Goal: Task Accomplishment & Management: Complete application form

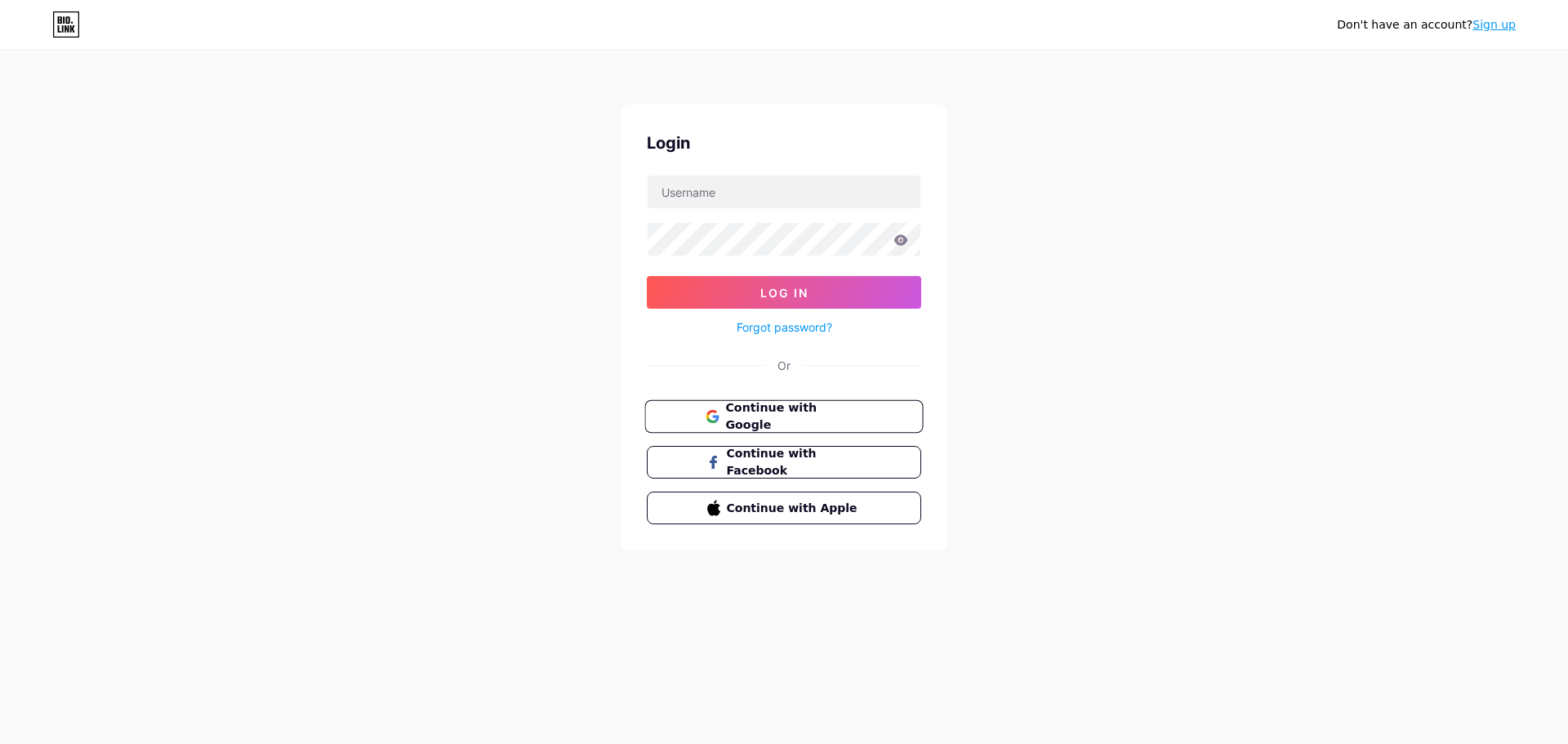
click at [882, 418] on button "Continue with Google" at bounding box center [784, 417] width 278 height 33
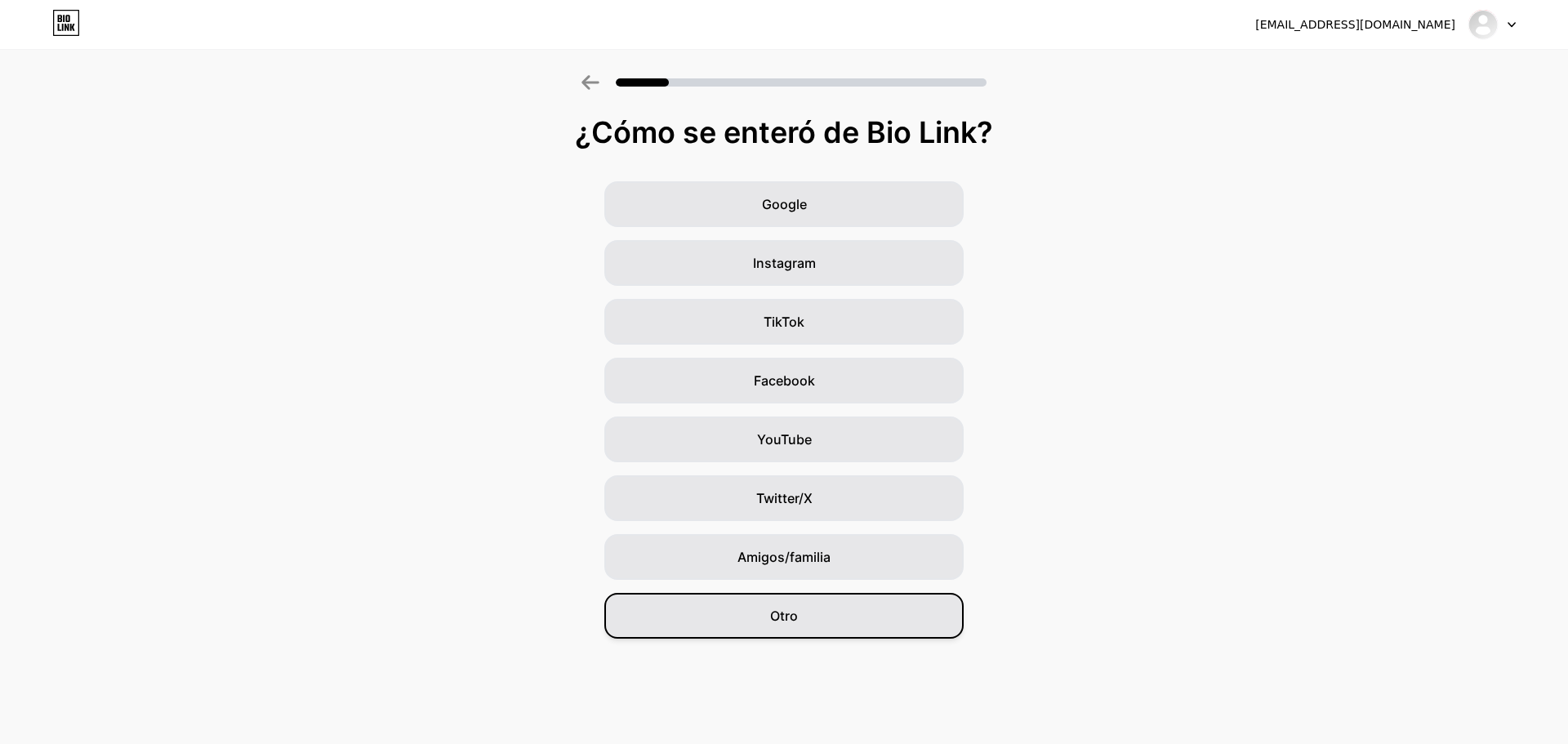
click at [833, 609] on div "Otro" at bounding box center [784, 616] width 359 height 46
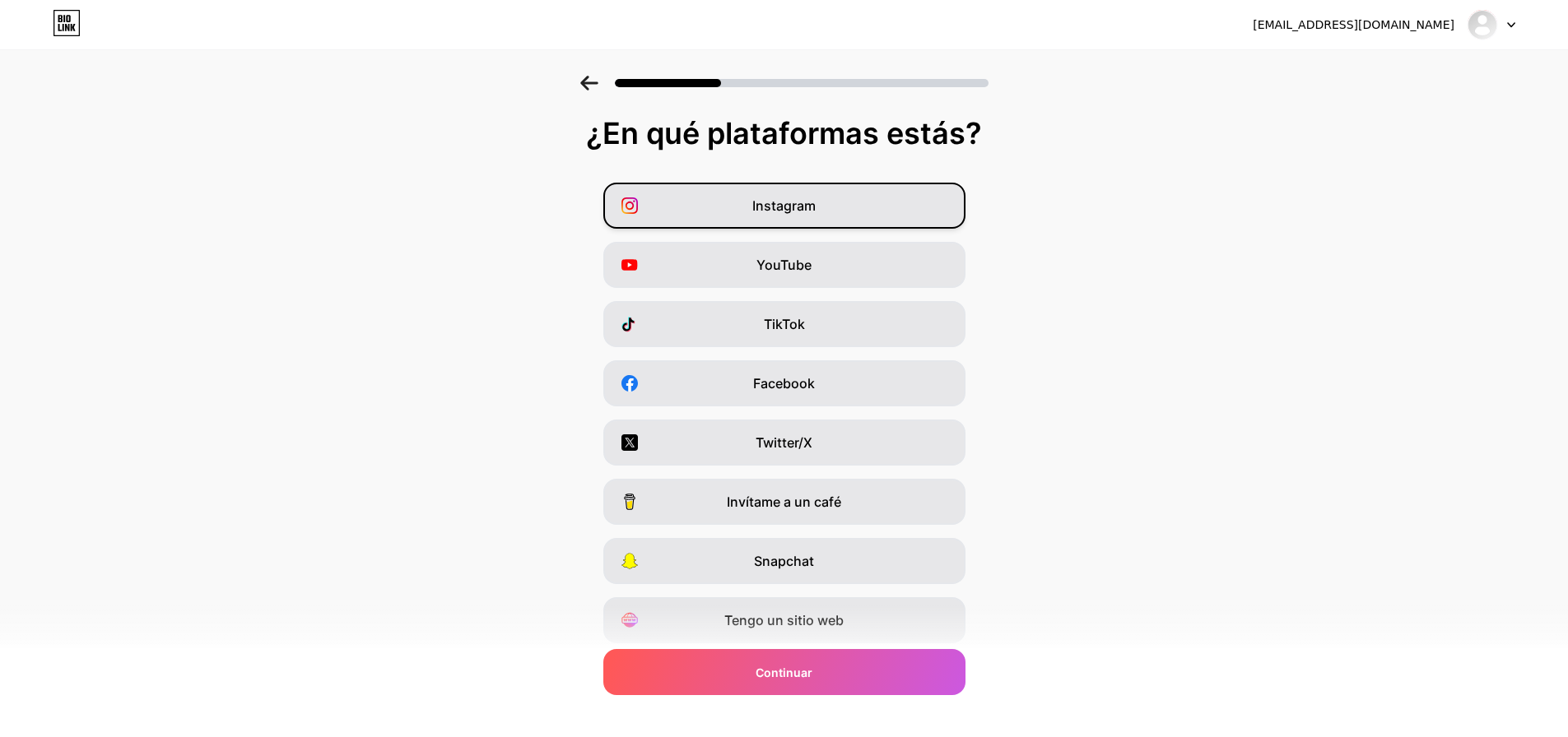
click at [851, 206] on div "Instagram" at bounding box center [785, 205] width 362 height 46
click at [838, 271] on div "YouTube" at bounding box center [785, 265] width 362 height 46
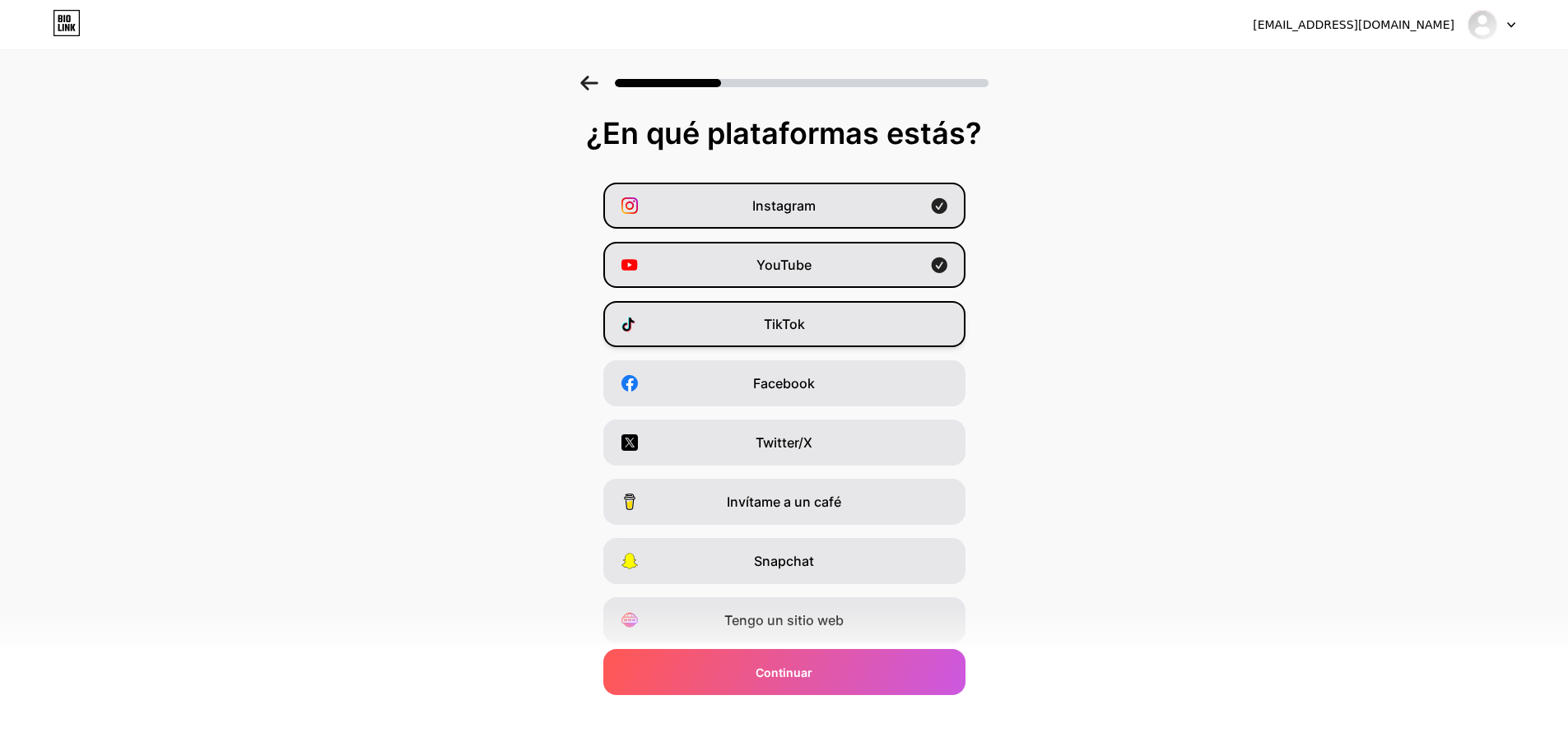
click at [843, 329] on div "TikTok" at bounding box center [785, 324] width 362 height 46
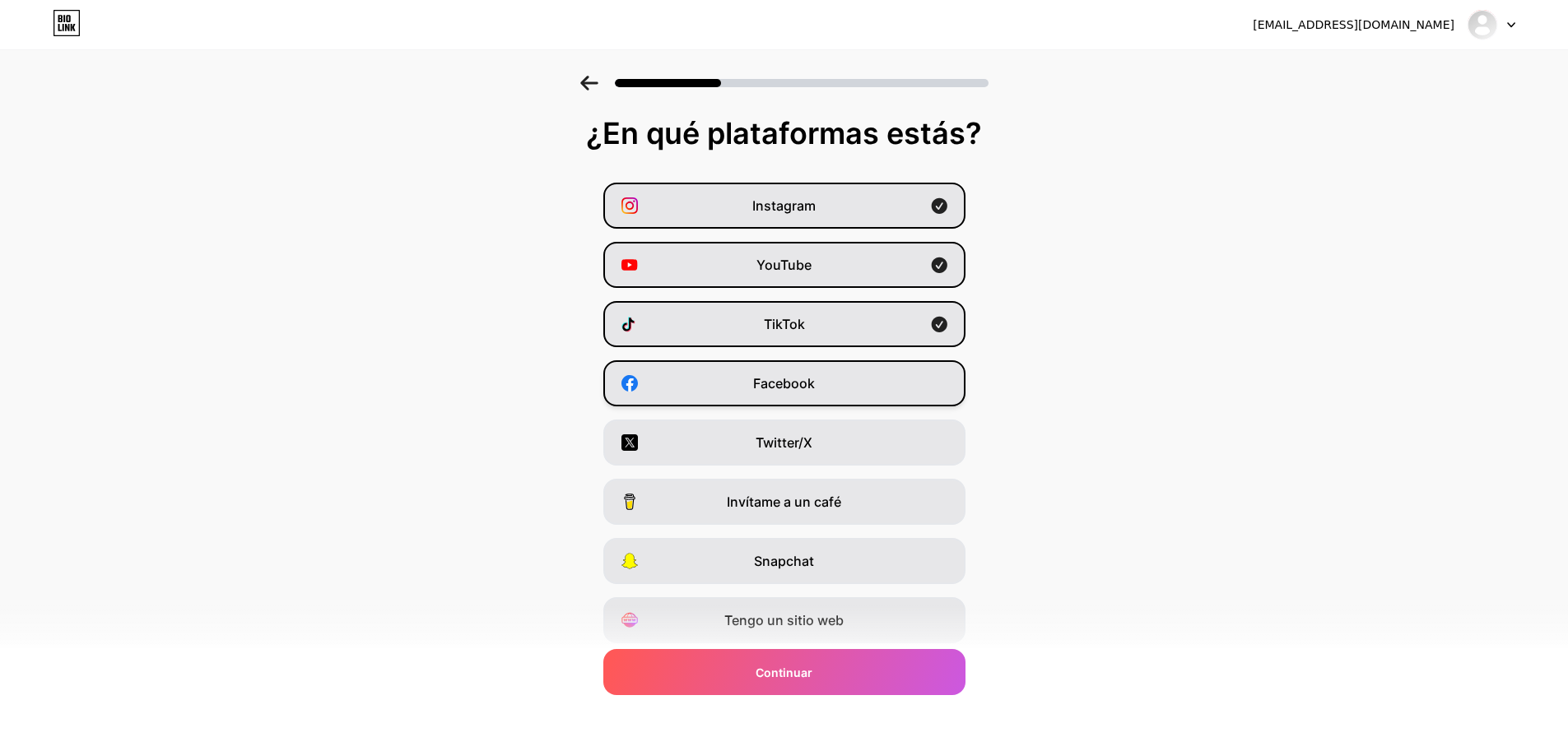
click at [843, 383] on div "Facebook" at bounding box center [785, 383] width 362 height 46
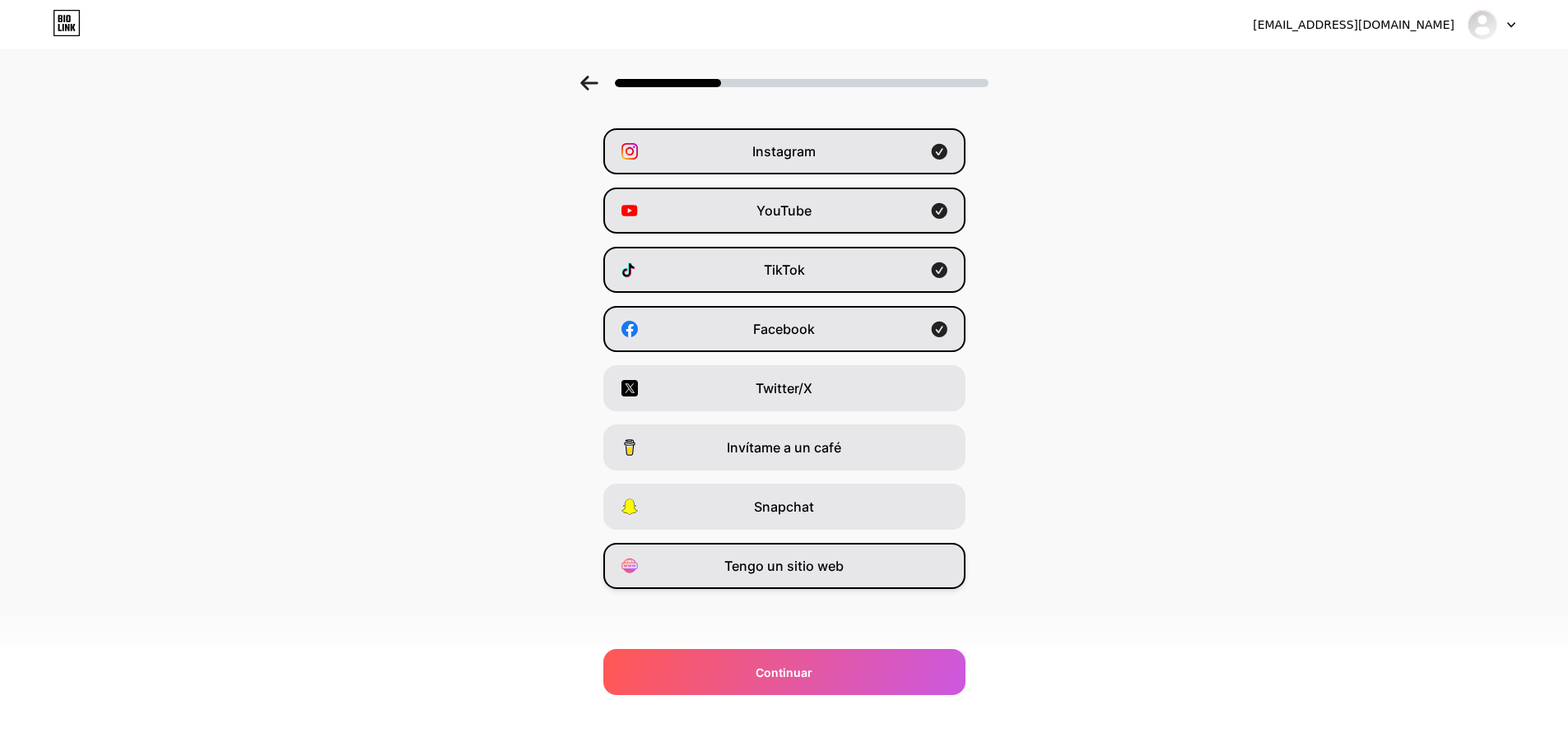
click at [823, 567] on font "Tengo un sitio web" at bounding box center [783, 566] width 119 height 17
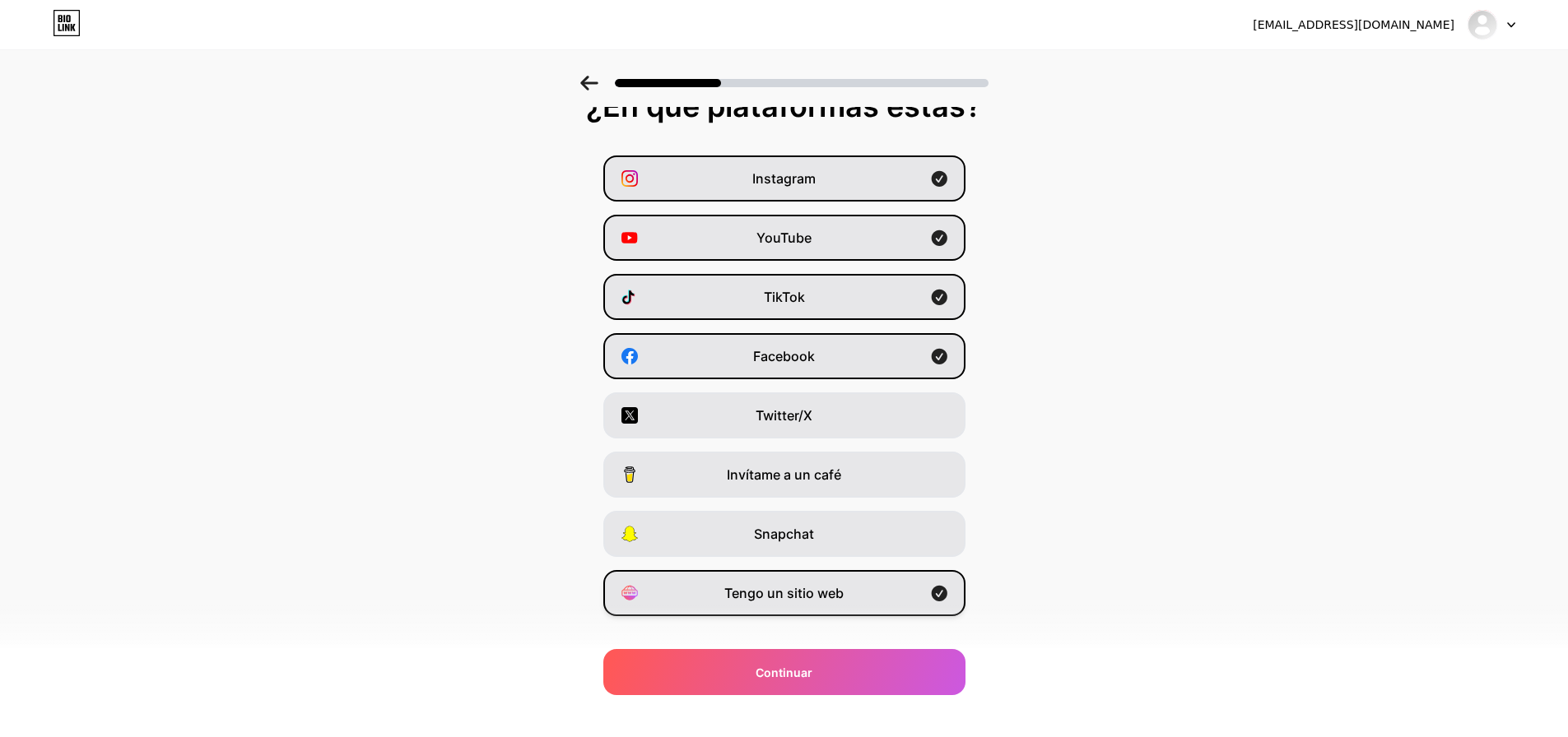
scroll to position [0, 0]
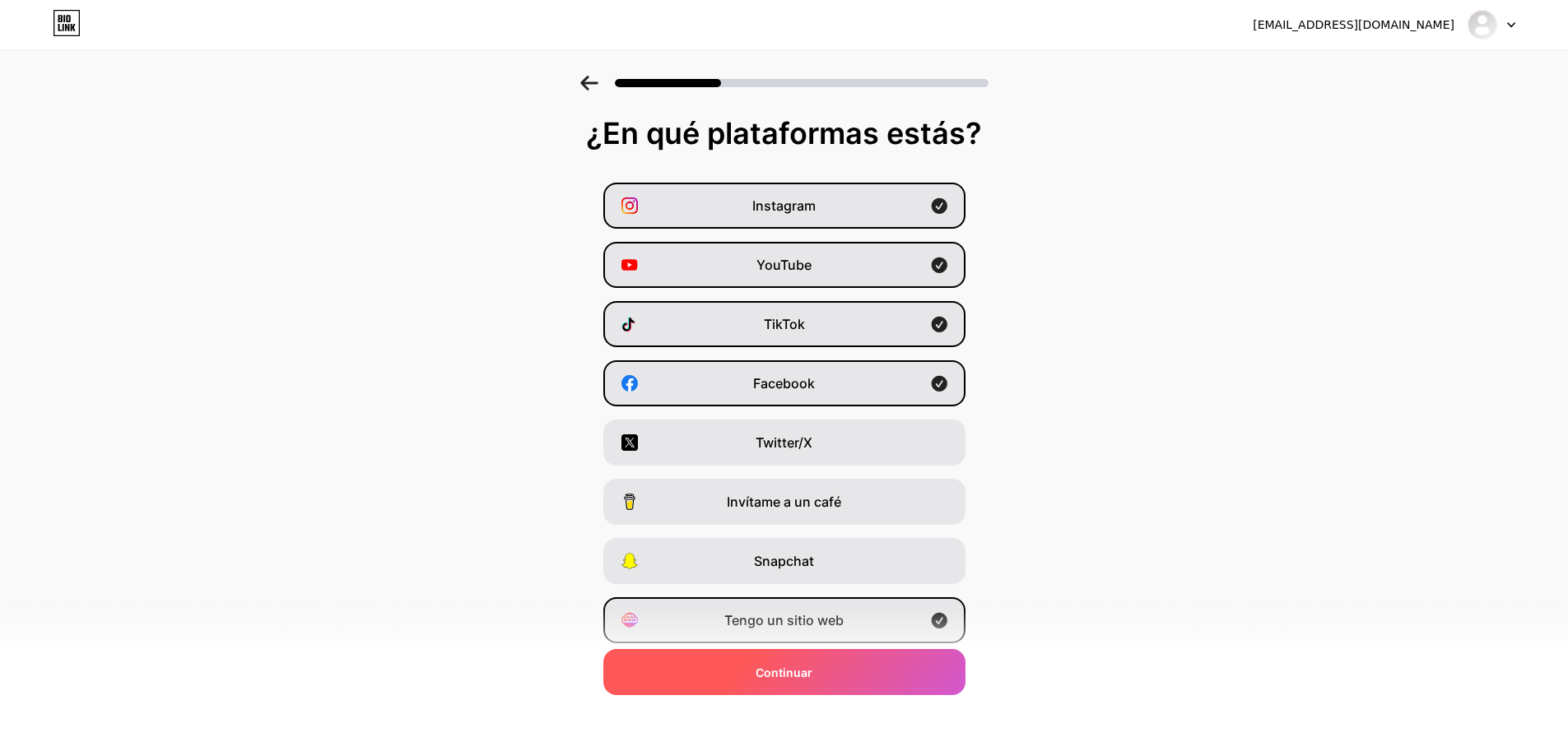
click at [812, 678] on font "Continuar" at bounding box center [784, 672] width 57 height 14
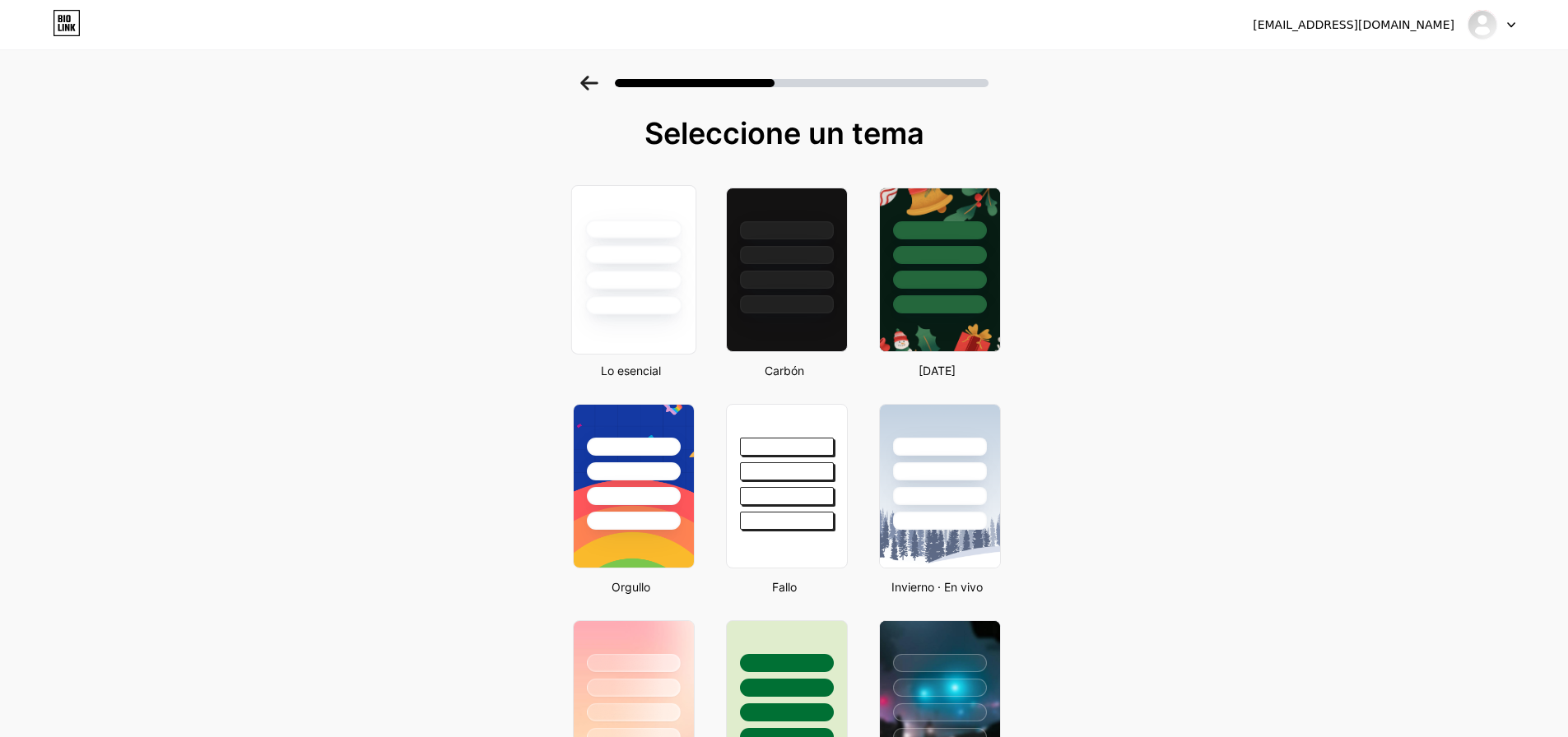
click at [642, 340] on div at bounding box center [633, 270] width 125 height 169
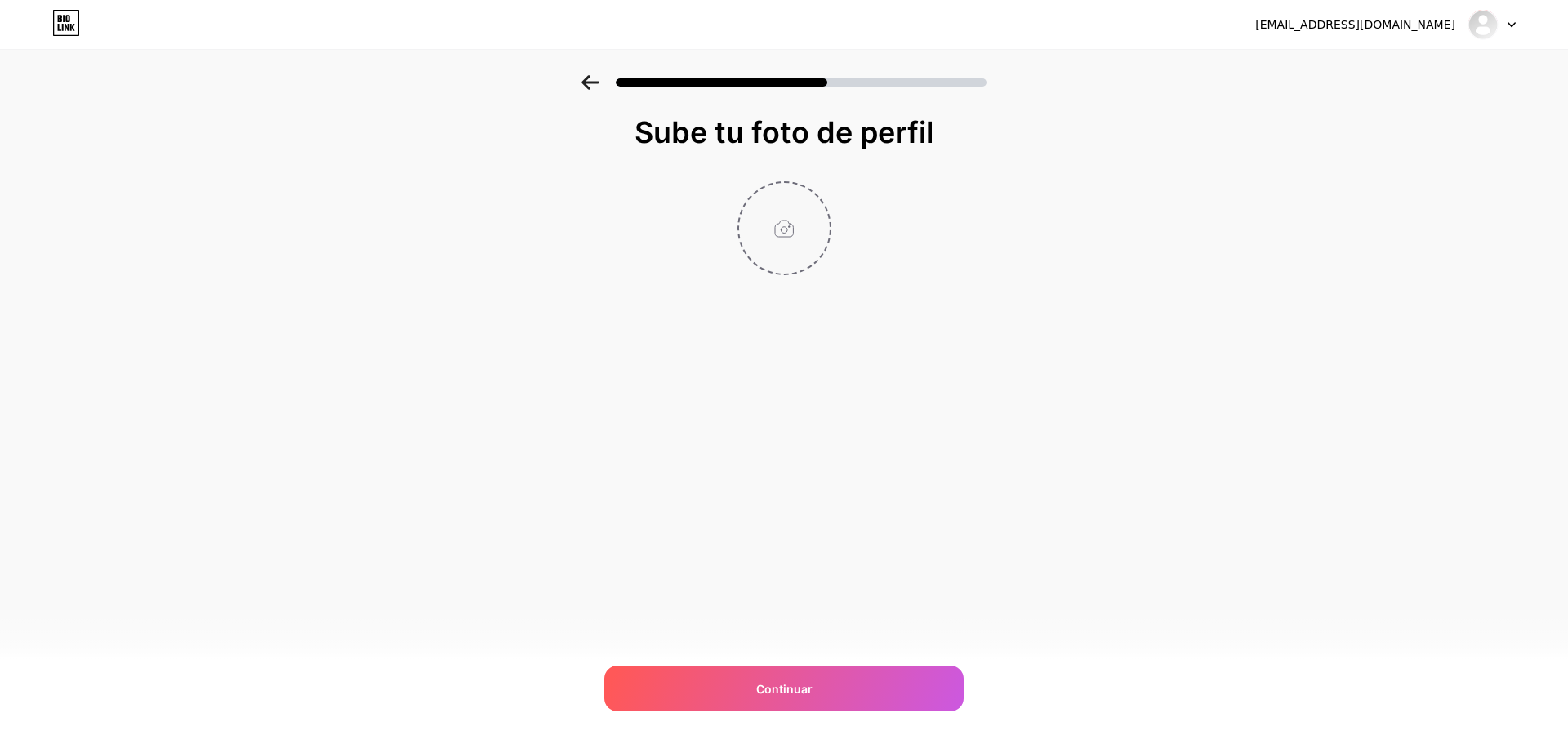
click at [780, 254] on input "file" at bounding box center [784, 228] width 90 height 90
type input "C:\fakepath\PERFIL_Mesa de trabajo 1.jpg"
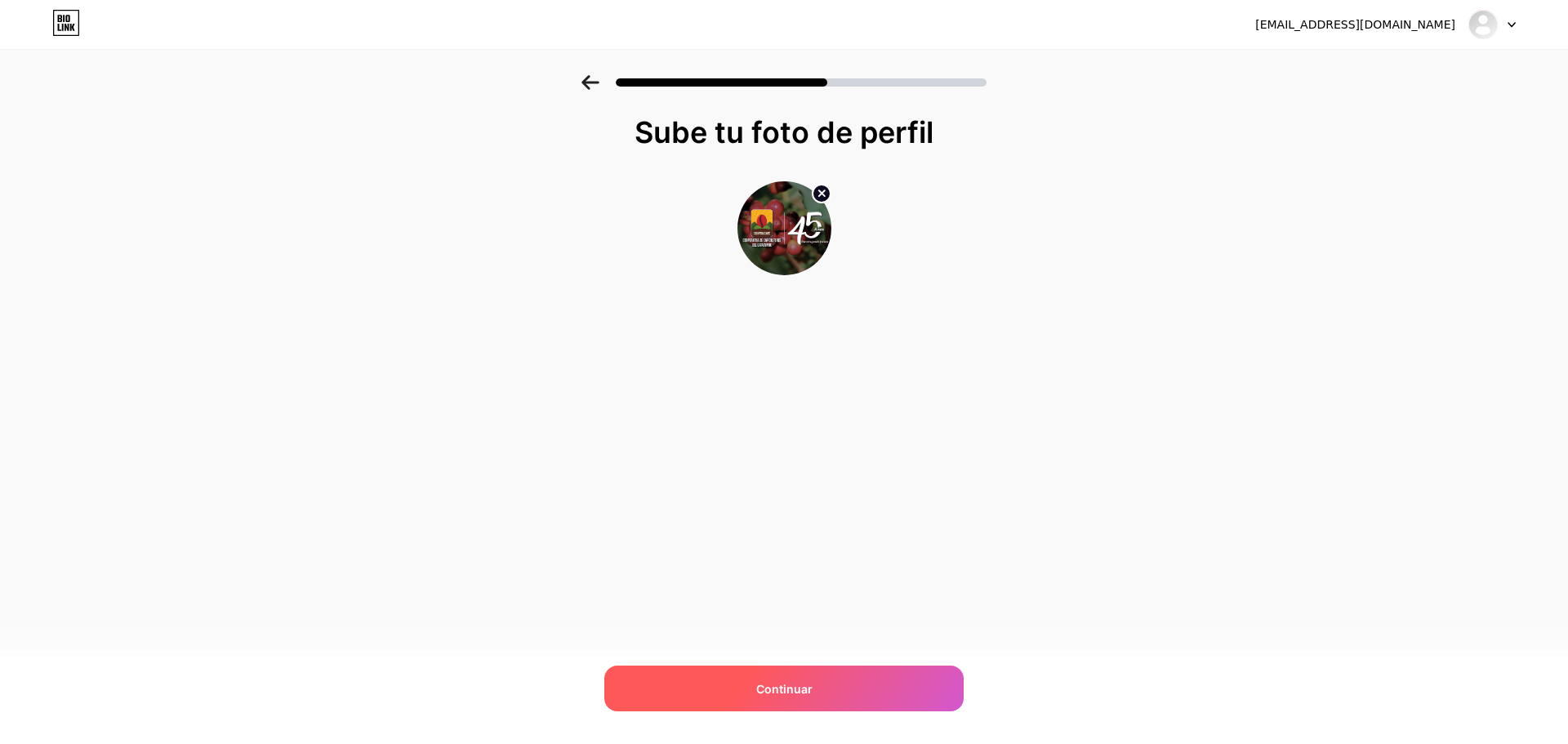
click at [786, 687] on font "Continuar" at bounding box center [784, 688] width 56 height 14
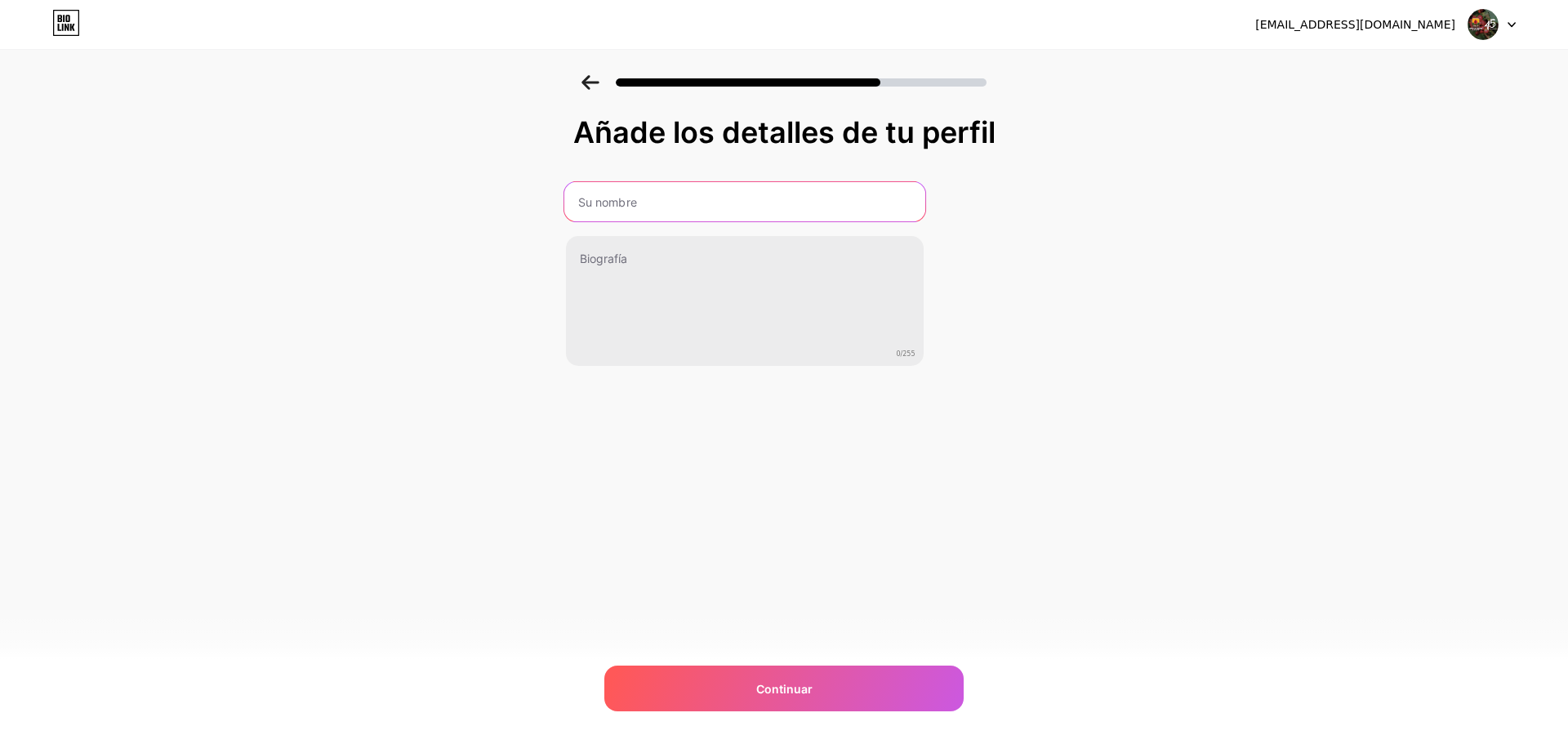
click at [639, 205] on input "text" at bounding box center [744, 201] width 361 height 39
drag, startPoint x: 842, startPoint y: 207, endPoint x: 815, endPoint y: 228, distance: 34.2
click at [842, 208] on input "Cooperativa de Caficultores del Catatumbo" at bounding box center [744, 201] width 361 height 39
type input "Cooperativa de Caficultores del Catatumbo"
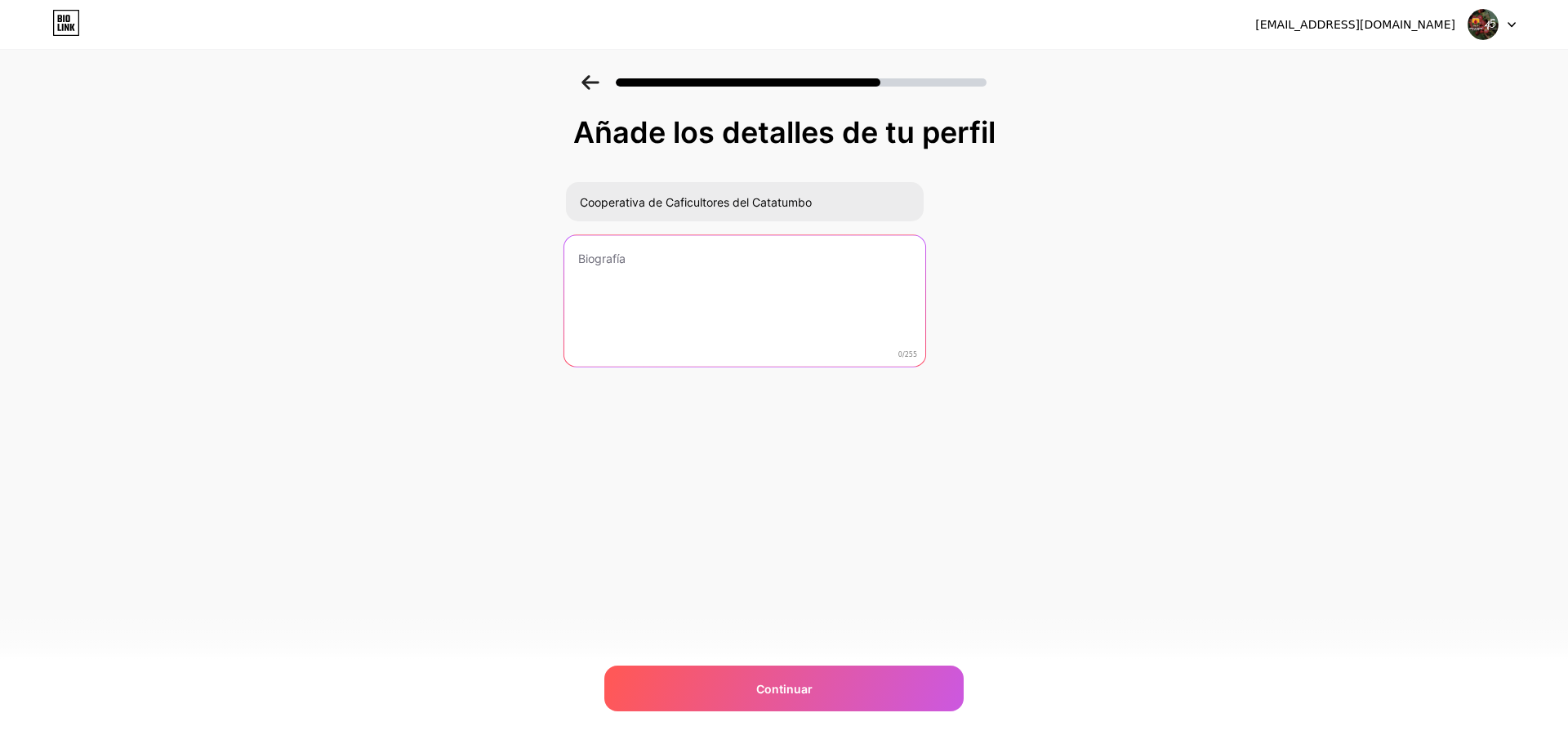
click at [647, 271] on textarea at bounding box center [744, 302] width 361 height 133
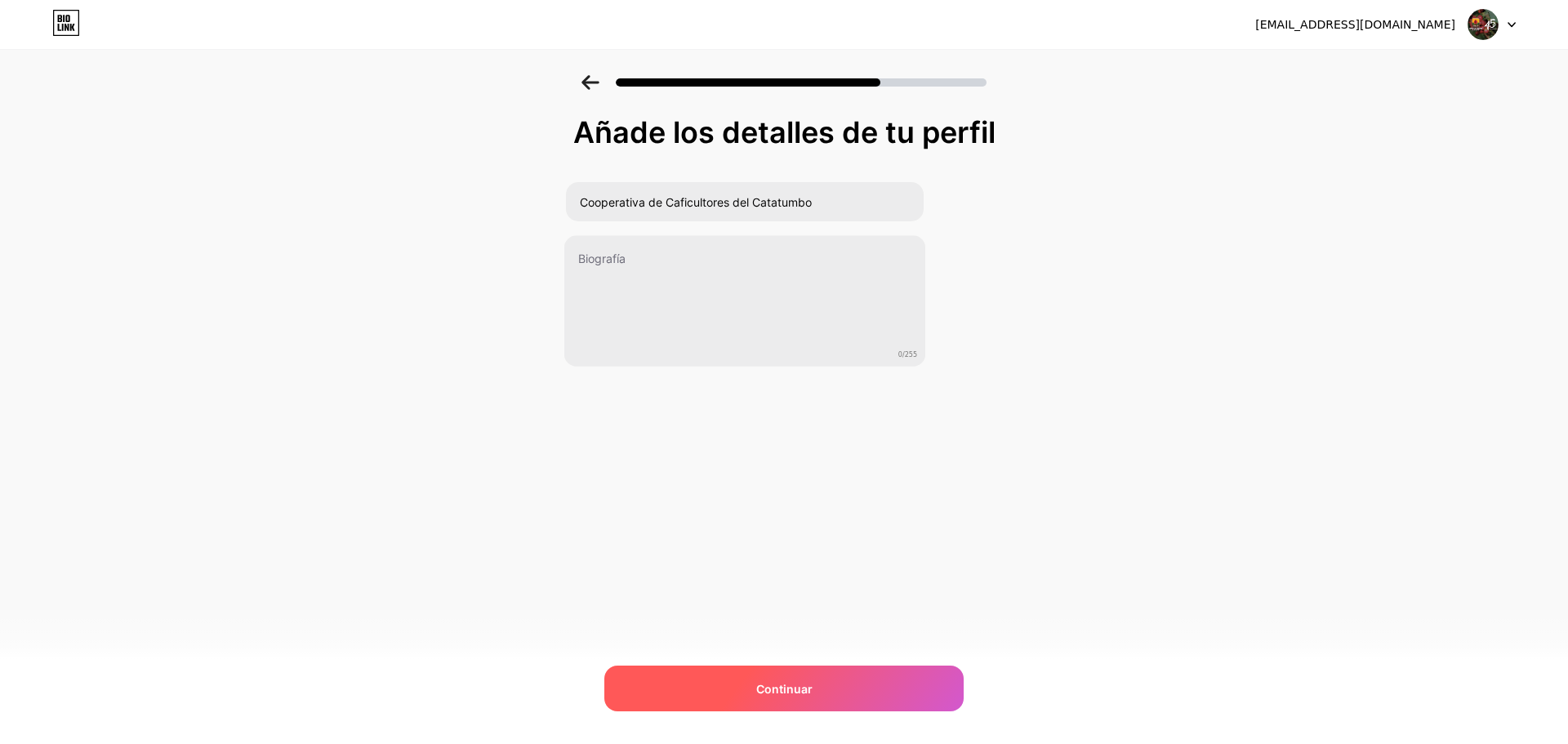
click at [794, 690] on font "Continuar" at bounding box center [784, 688] width 56 height 14
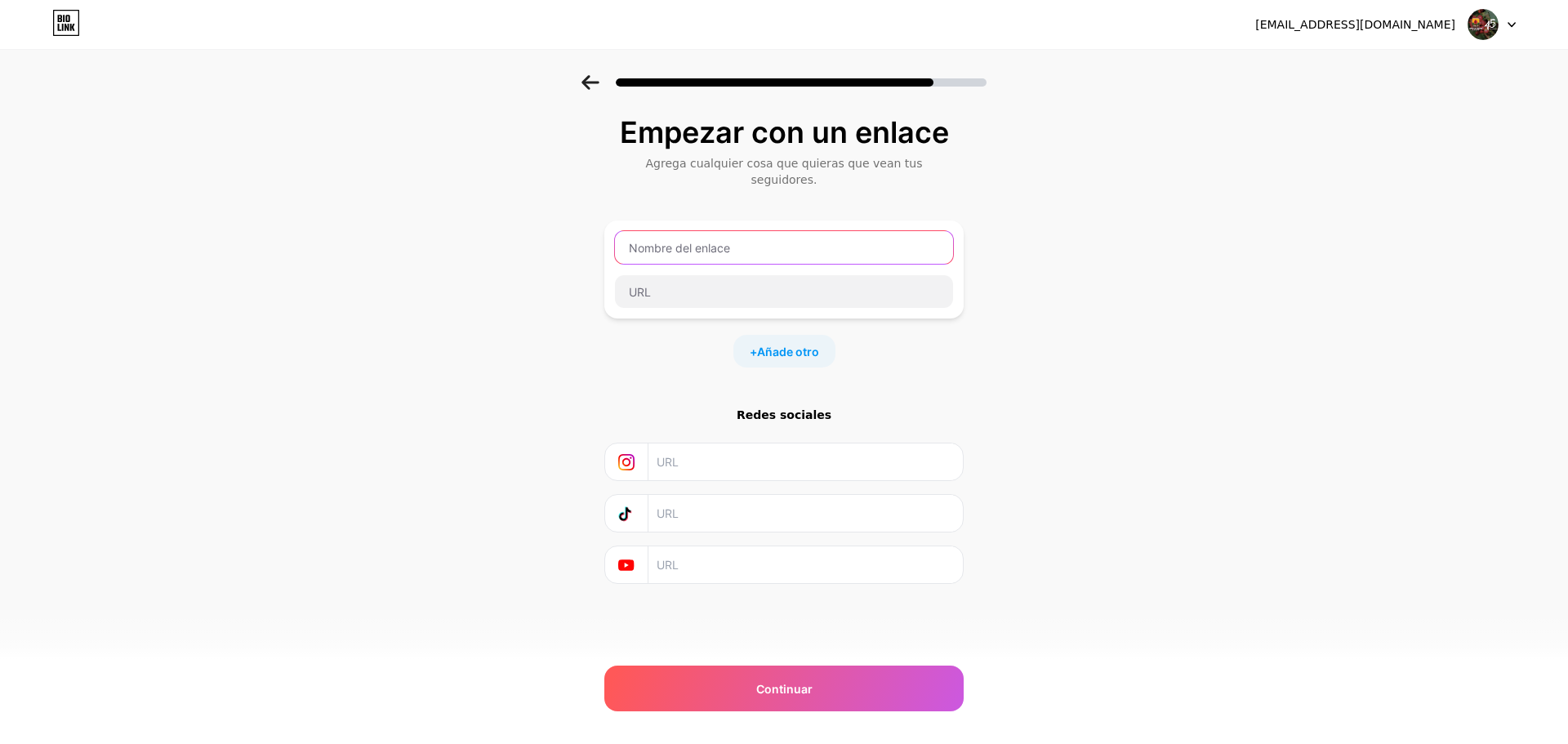
click at [688, 234] on input "text" at bounding box center [784, 247] width 338 height 32
type input "E"
type input "C"
type input "Visita nuestra pagina web"
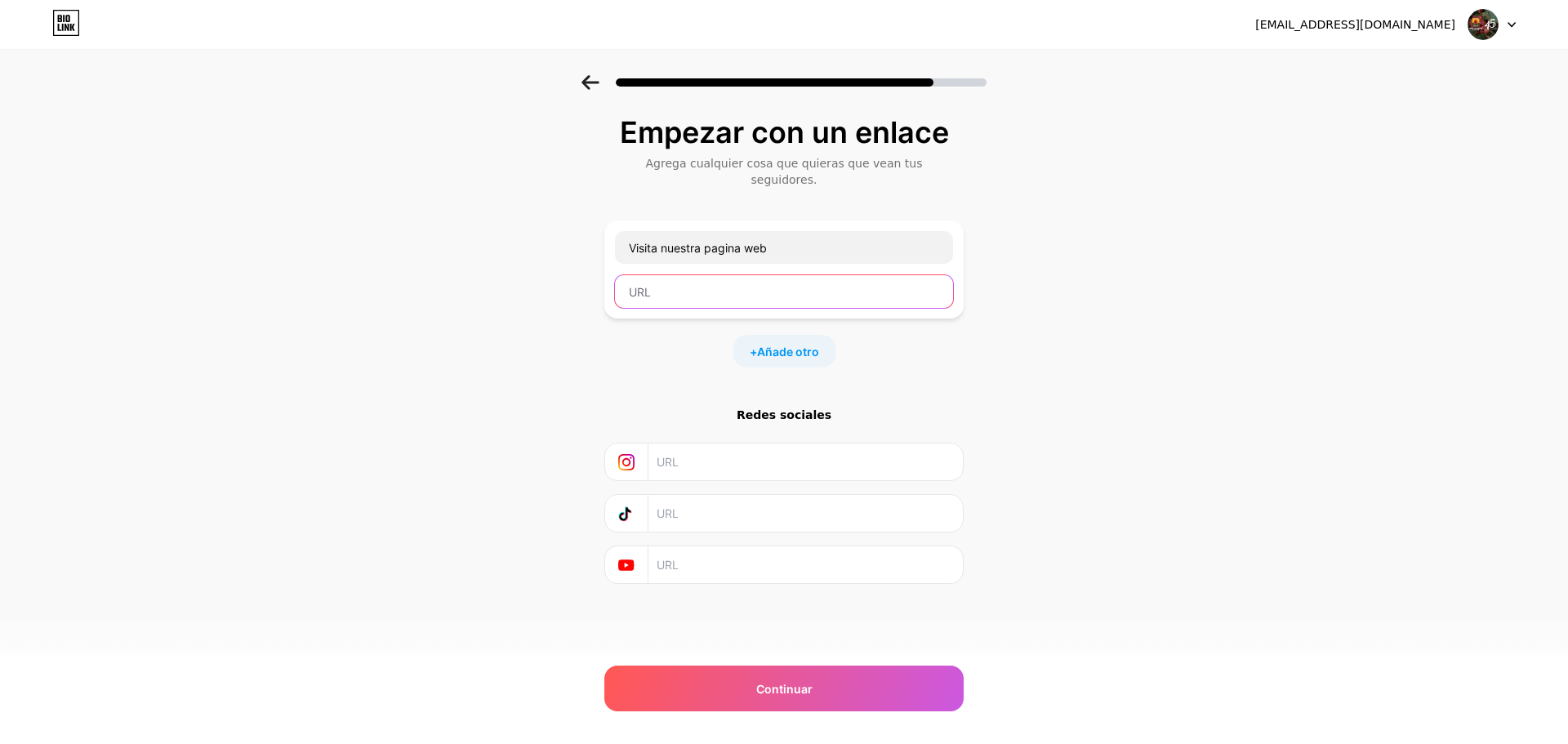
click at [678, 275] on input "text" at bounding box center [784, 291] width 338 height 32
type input "[DOMAIN_NAME]"
click at [792, 345] on font "Añade otro" at bounding box center [788, 351] width 62 height 14
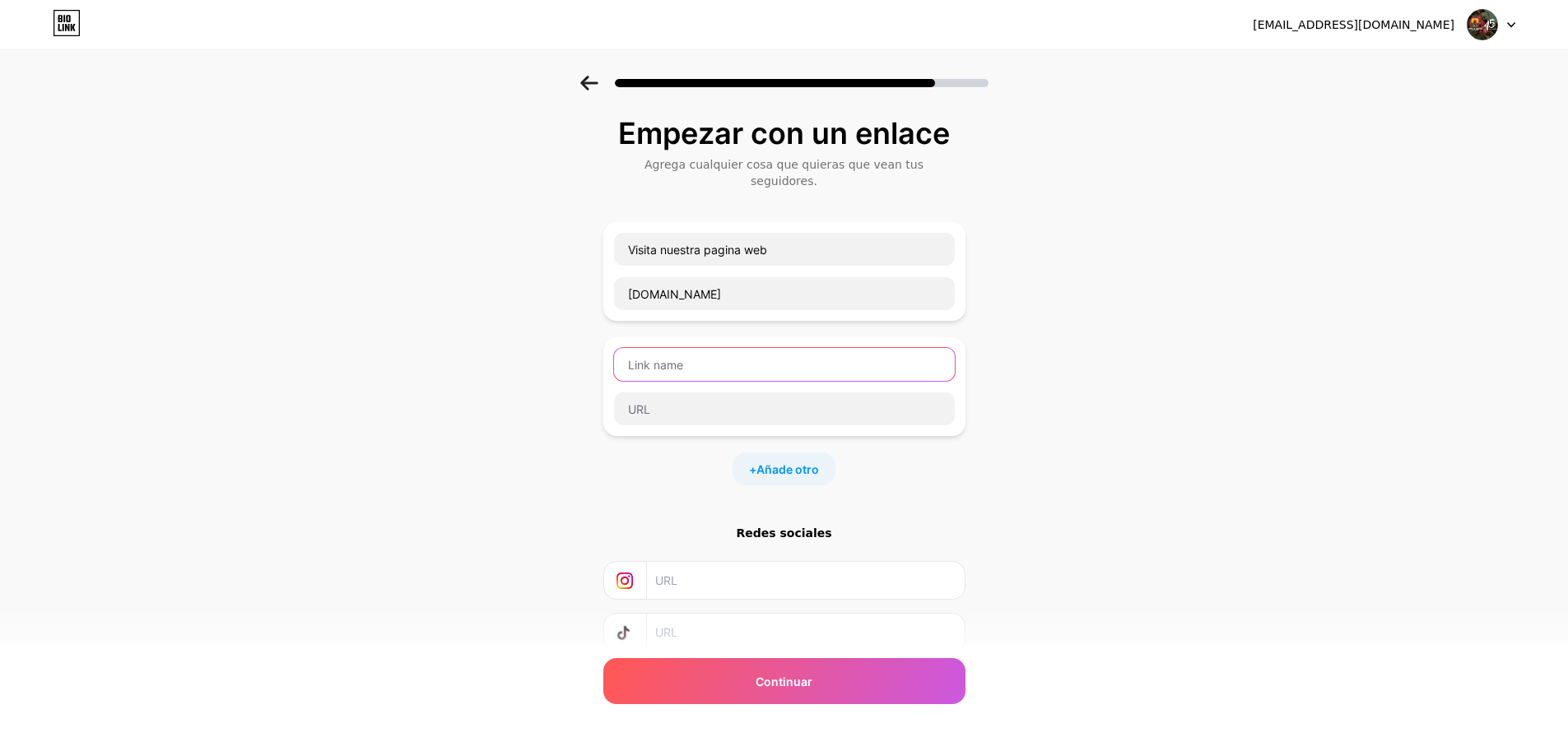
click at [719, 353] on input "text" at bounding box center [784, 364] width 341 height 33
click at [660, 349] on input "Escribenos" at bounding box center [784, 364] width 341 height 33
click at [702, 352] on input "Escríbenos" at bounding box center [784, 364] width 341 height 33
type input "Escríbenos"
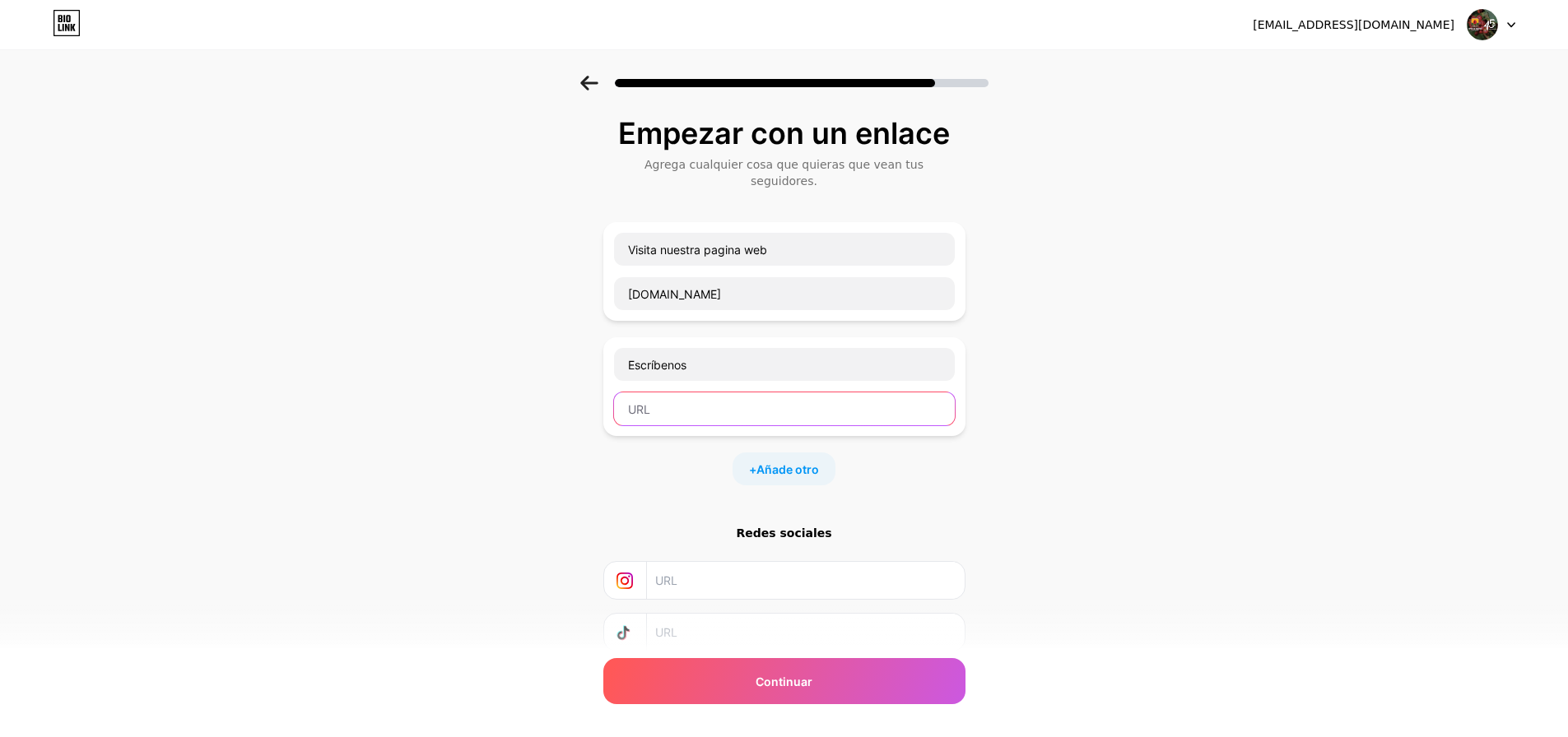
click at [670, 402] on input "text" at bounding box center [784, 408] width 341 height 33
click at [669, 392] on input "text" at bounding box center [784, 408] width 341 height 33
paste input "[URL][DOMAIN_NAME]"
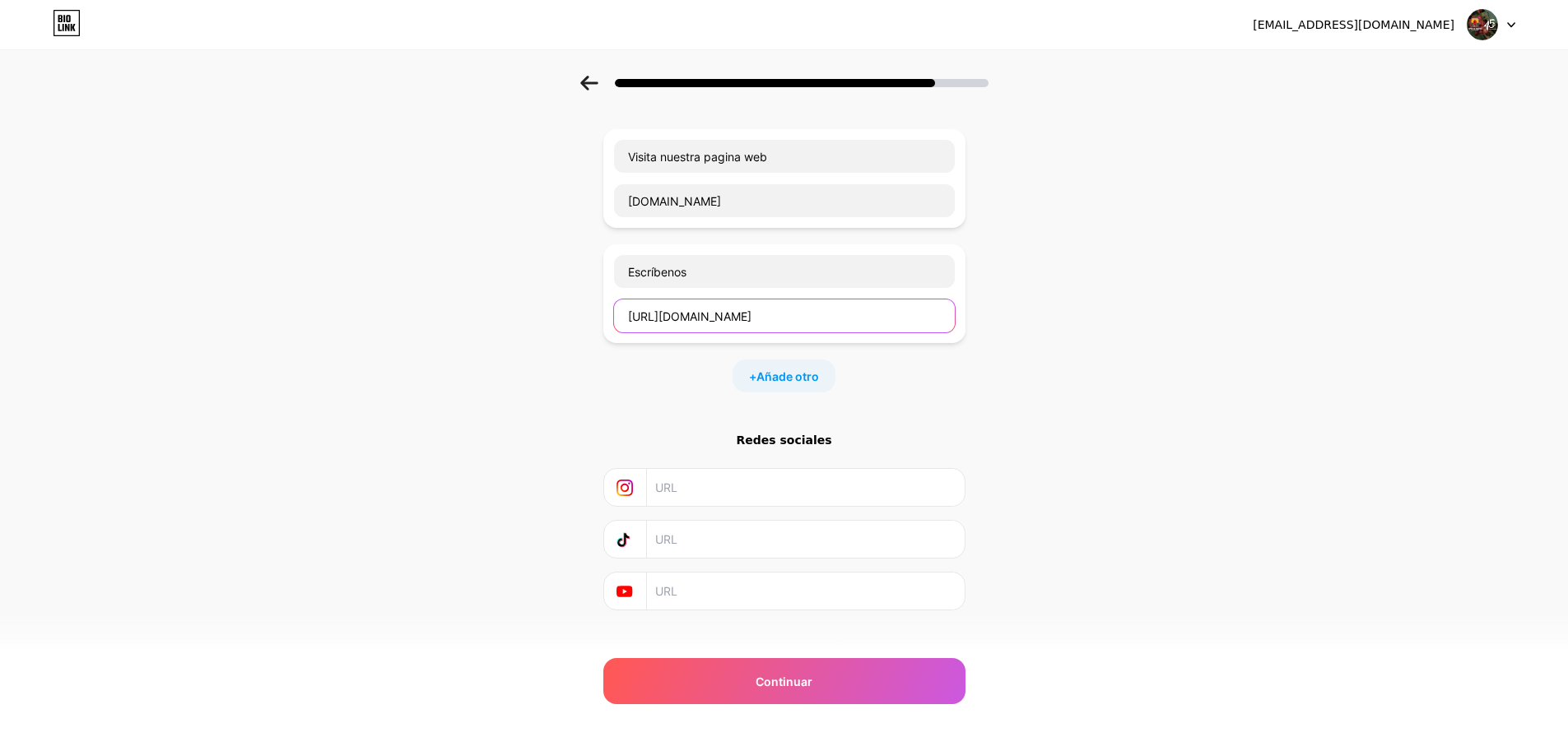
scroll to position [98, 0]
type input "[URL][DOMAIN_NAME]"
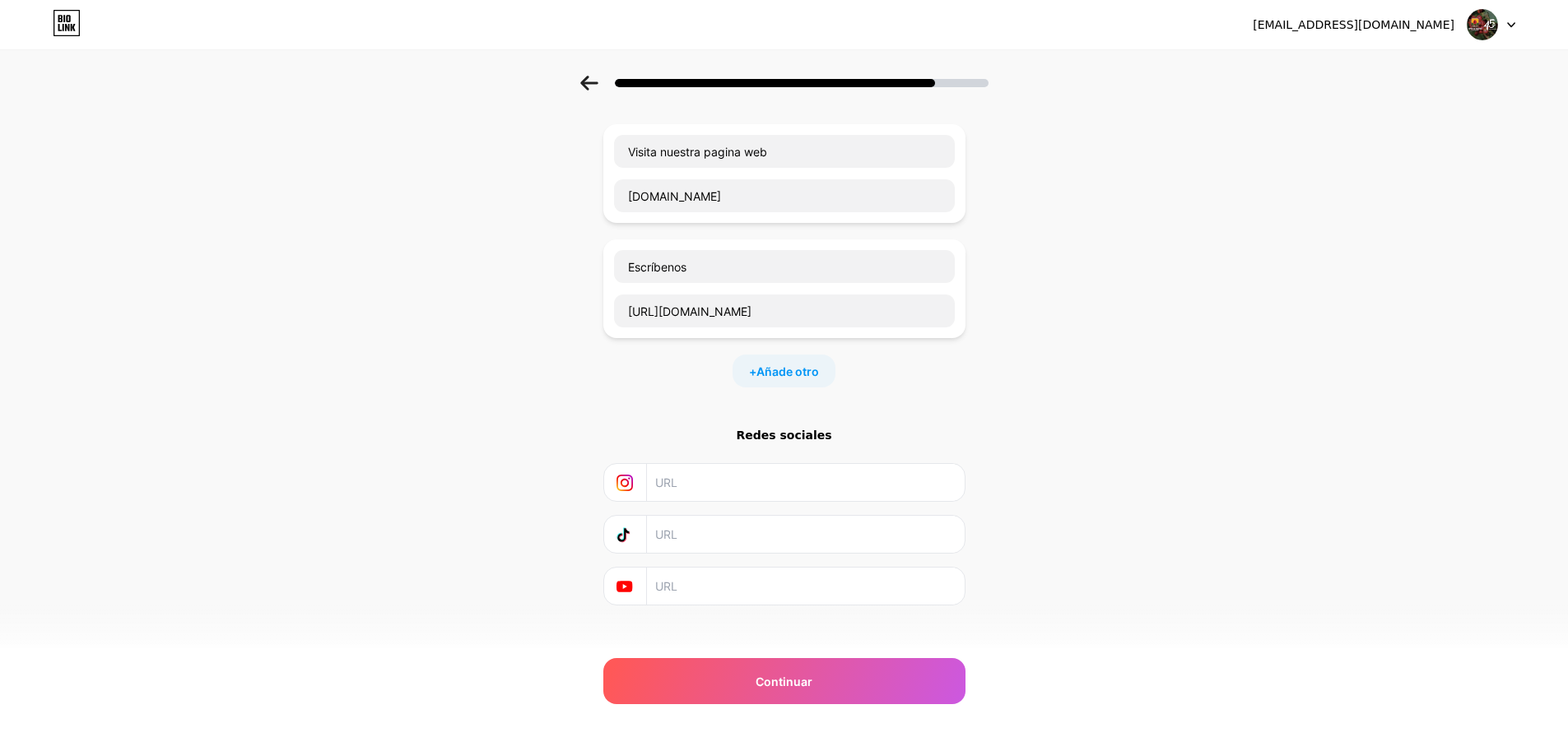
click at [720, 472] on input "text" at bounding box center [805, 482] width 299 height 37
click at [680, 466] on input "text" at bounding box center [805, 482] width 299 height 37
paste input "[URL][DOMAIN_NAME]"
type input "[URL][DOMAIN_NAME]"
click at [699, 524] on input "text" at bounding box center [805, 534] width 299 height 37
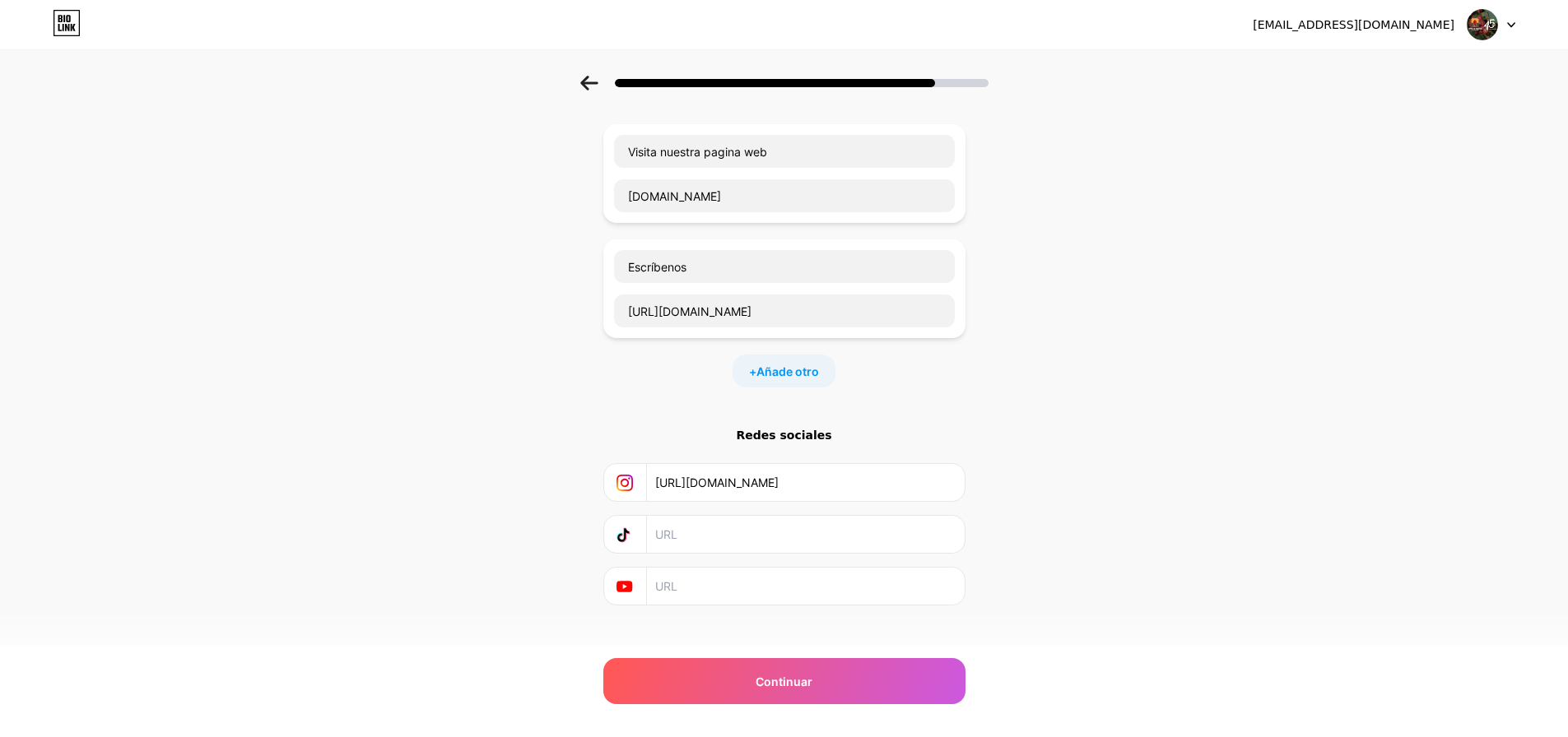
click at [700, 526] on input "text" at bounding box center [805, 534] width 299 height 37
paste input "[URL][DOMAIN_NAME]"
type input "[URL][DOMAIN_NAME]"
click at [716, 568] on input "text" at bounding box center [805, 586] width 299 height 37
click at [666, 573] on input "text" at bounding box center [805, 586] width 299 height 37
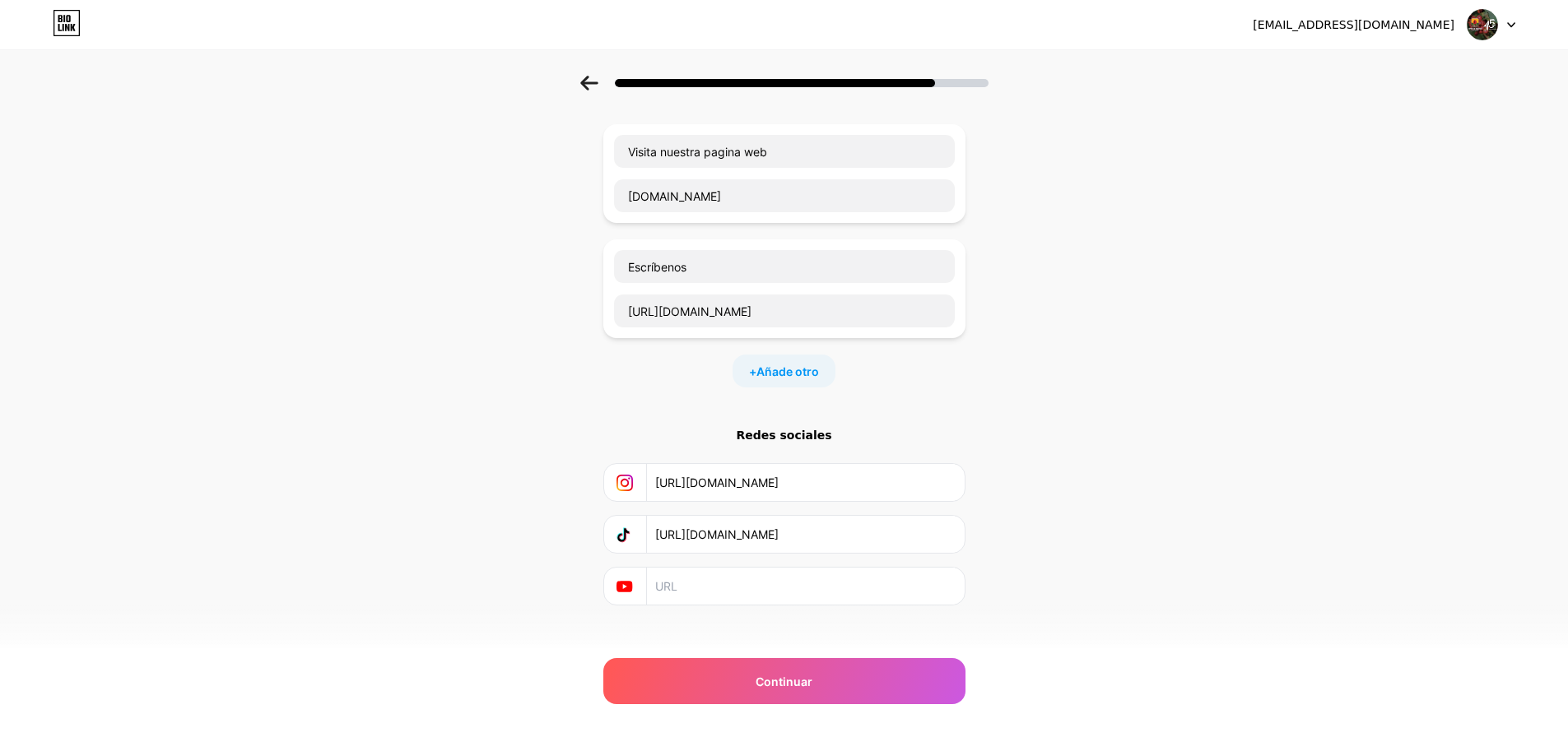
paste input "[URL][DOMAIN_NAME]"
type input "[URL][DOMAIN_NAME]"
click at [787, 365] on font "Añade otro" at bounding box center [787, 371] width 63 height 14
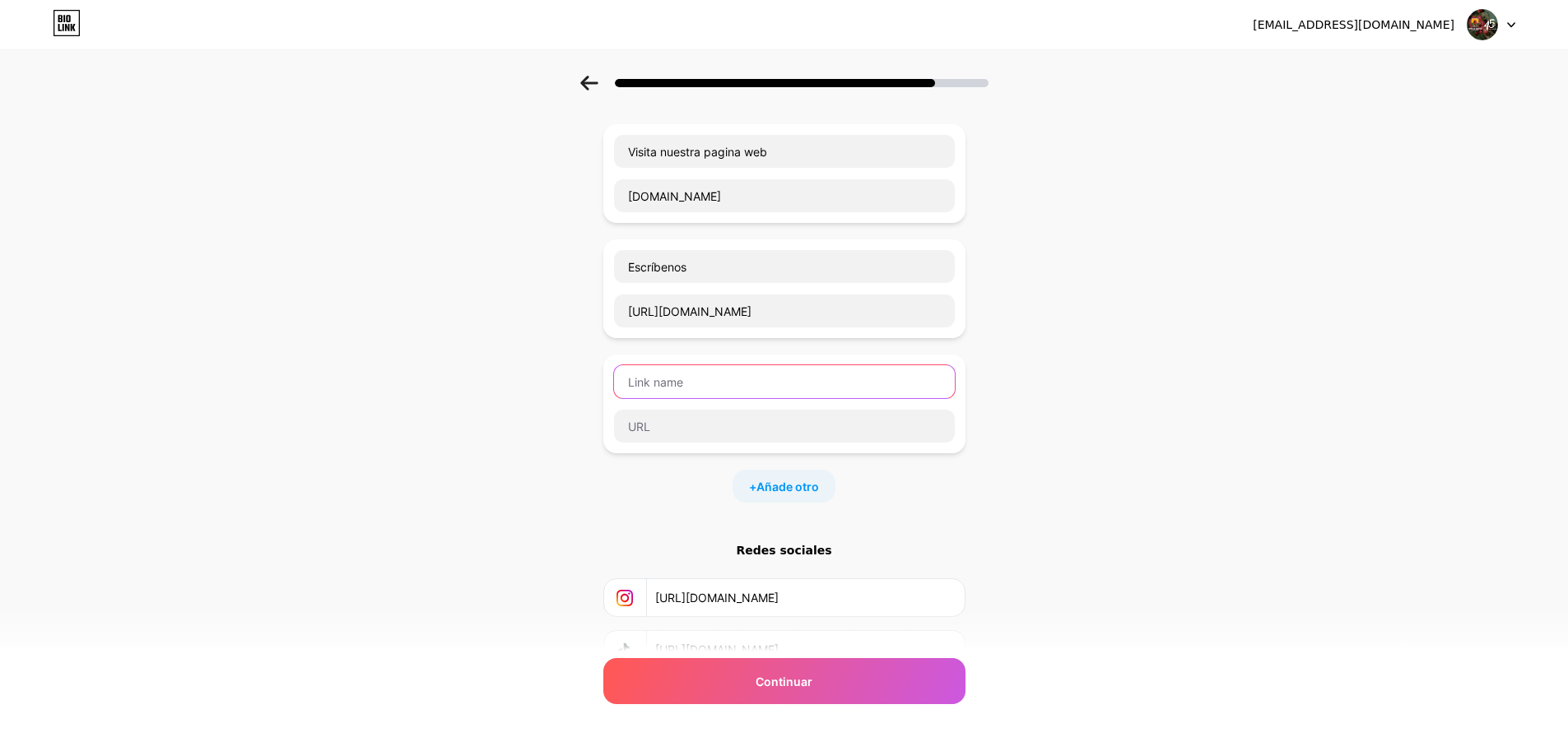
click at [656, 366] on input "text" at bounding box center [784, 381] width 341 height 33
type input "Facebook"
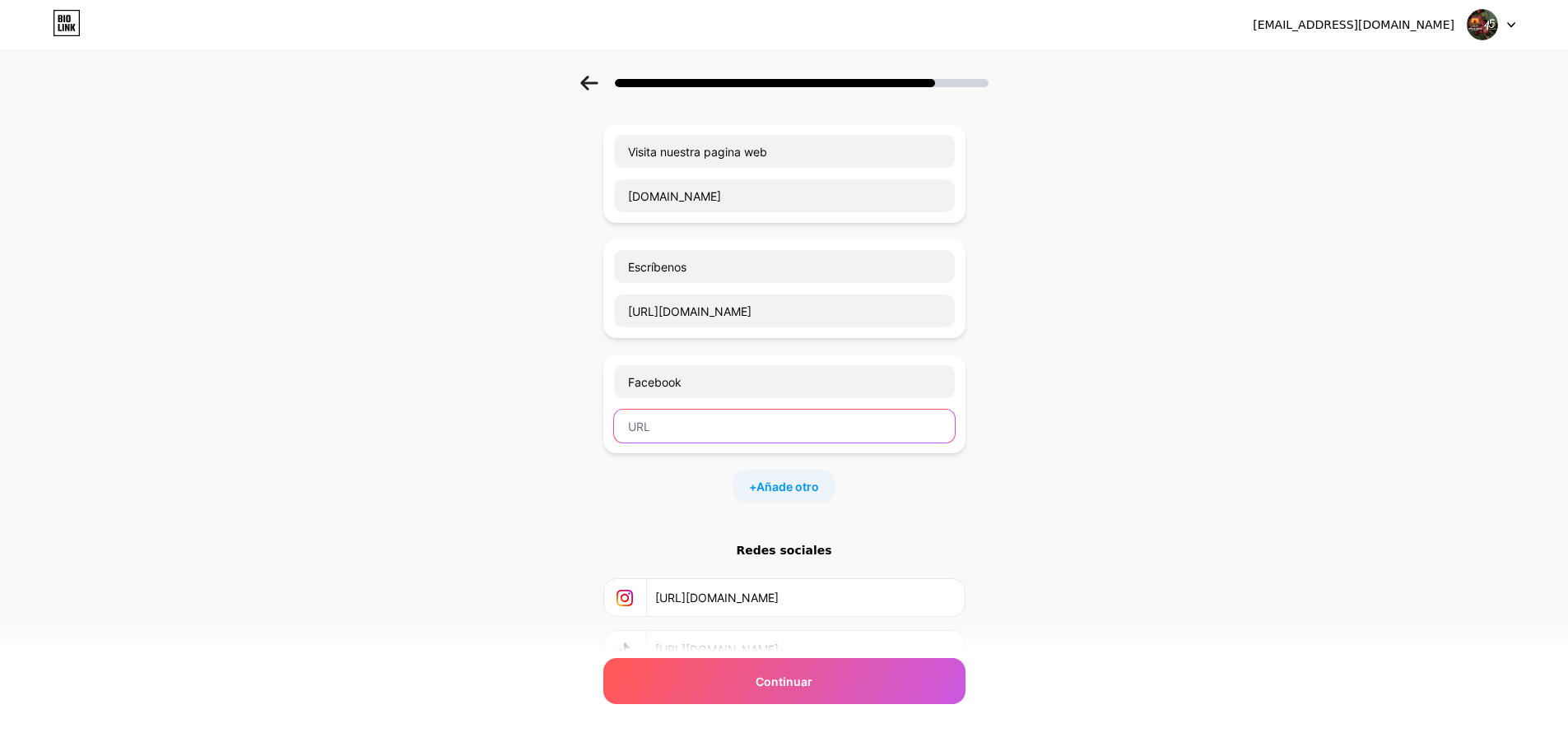
click at [681, 411] on input "text" at bounding box center [784, 426] width 341 height 33
paste input "[URL][DOMAIN_NAME]"
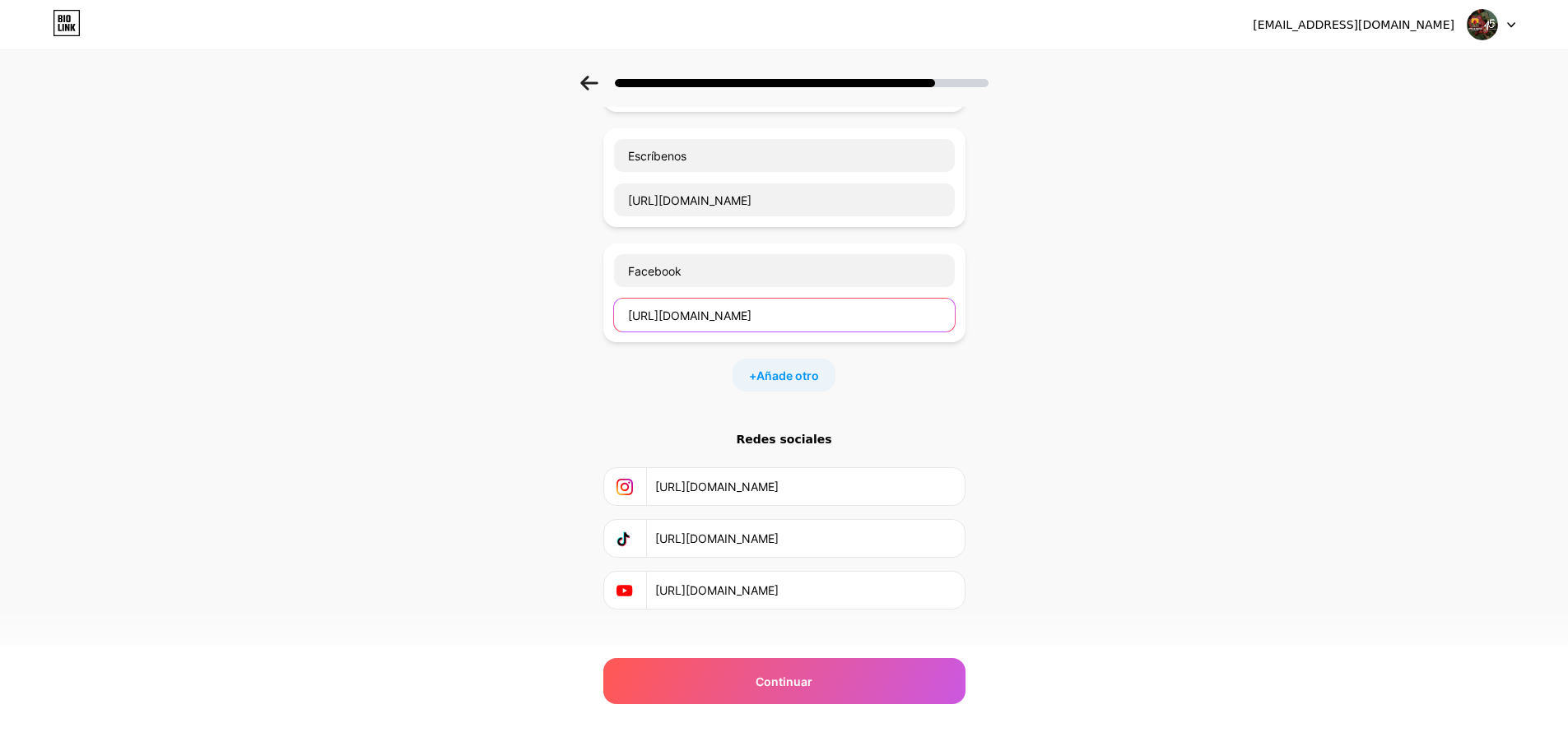
scroll to position [213, 0]
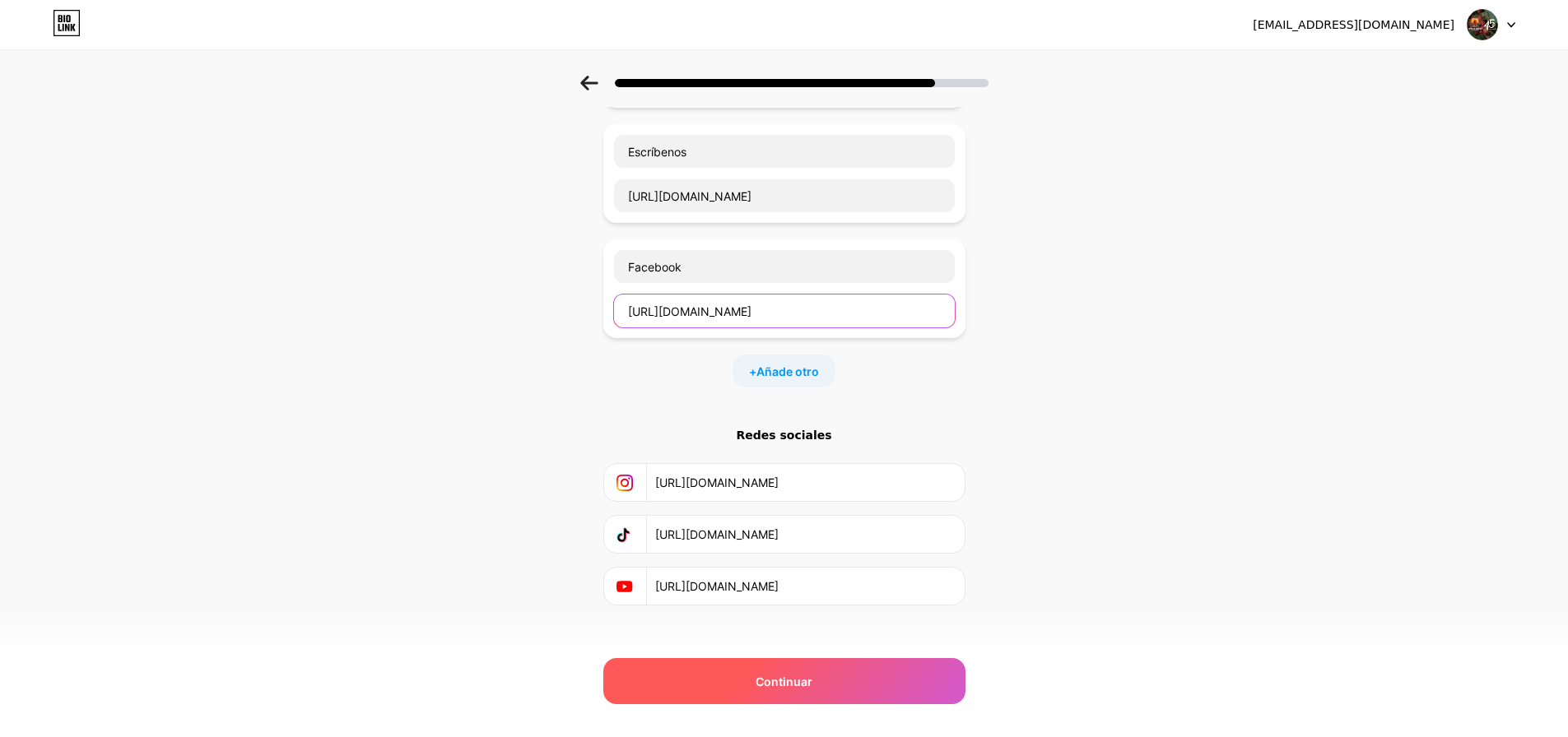
type input "[URL][DOMAIN_NAME]"
click at [799, 686] on font "Continuar" at bounding box center [784, 681] width 57 height 14
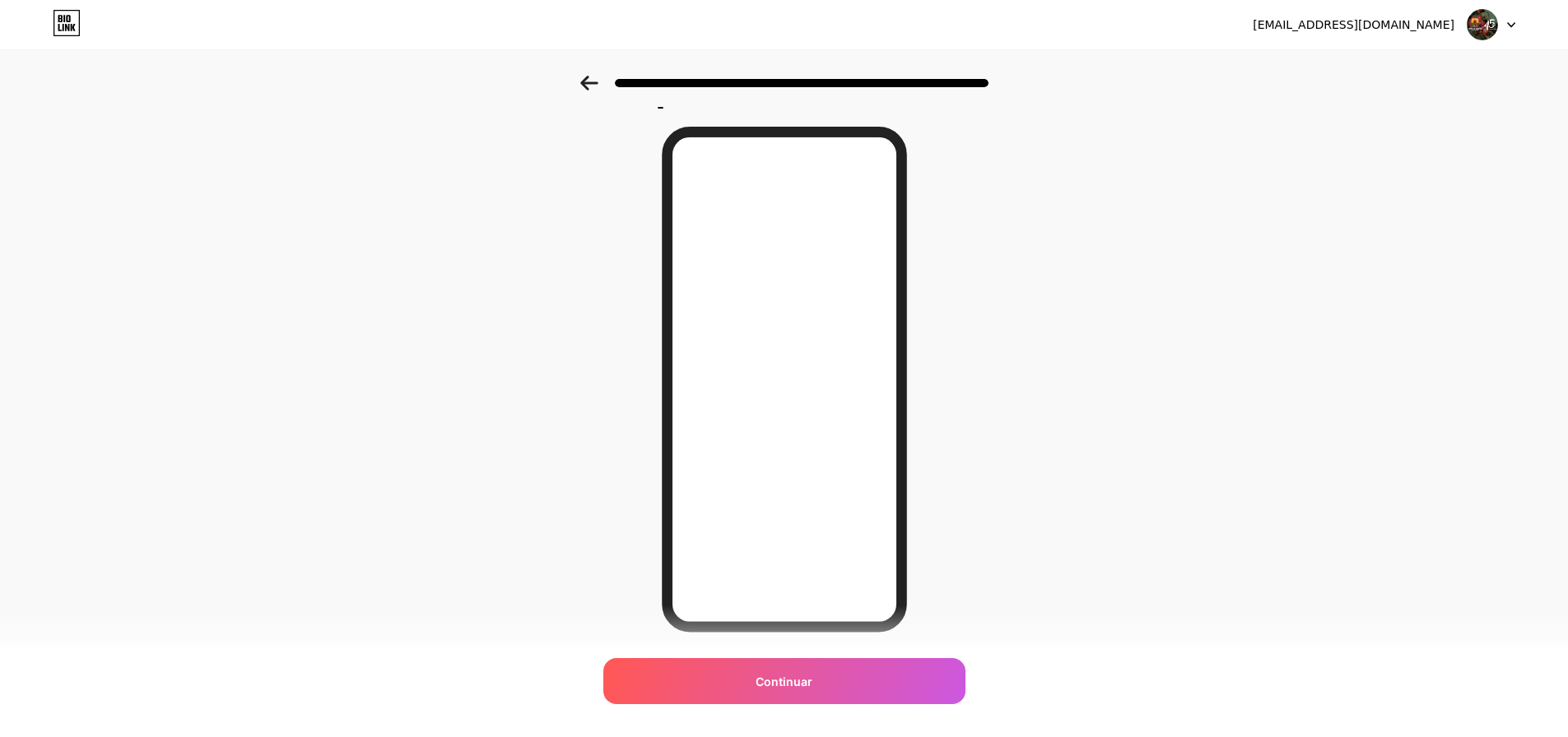
scroll to position [0, 0]
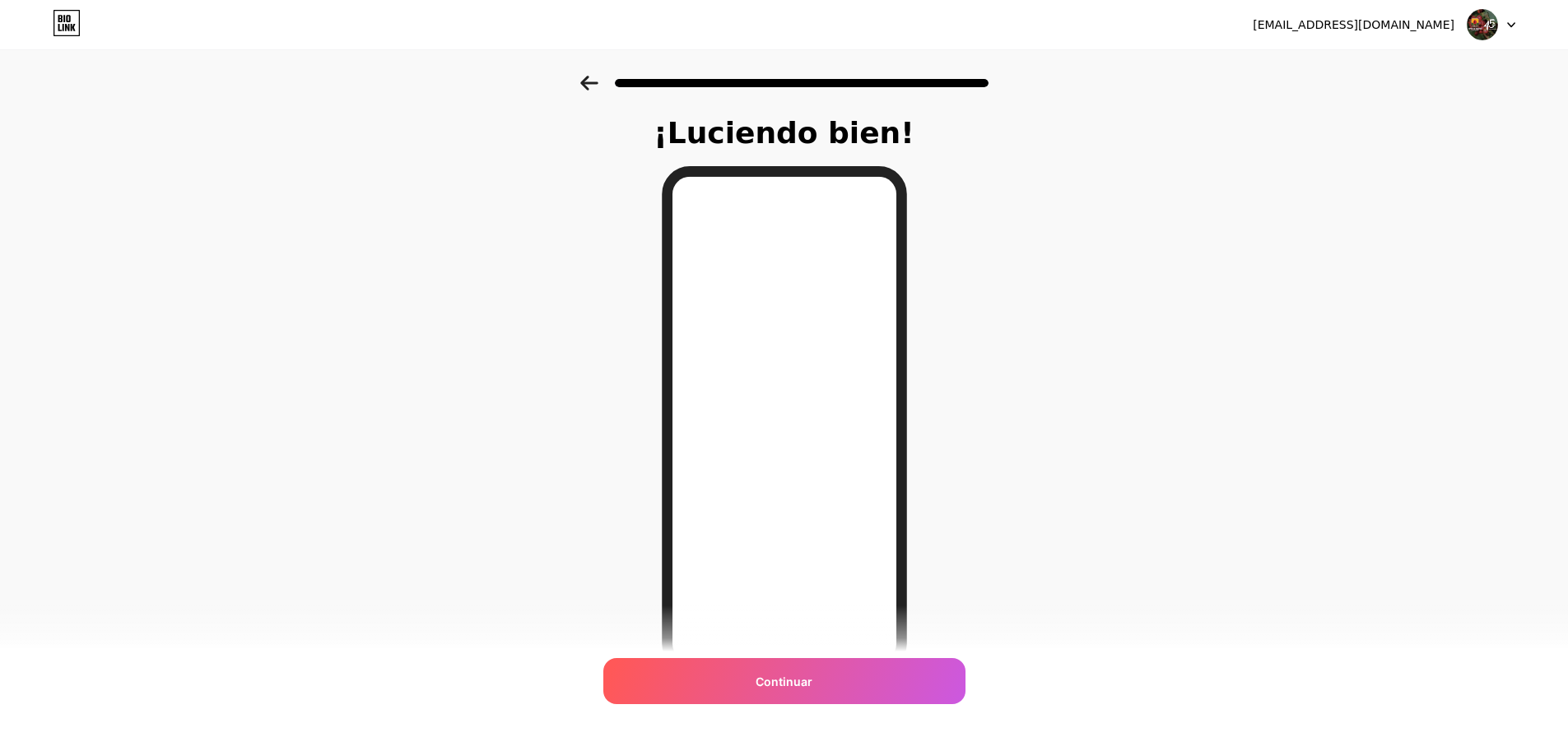
click at [586, 83] on div at bounding box center [784, 78] width 1568 height 58
click at [596, 81] on icon at bounding box center [589, 83] width 18 height 15
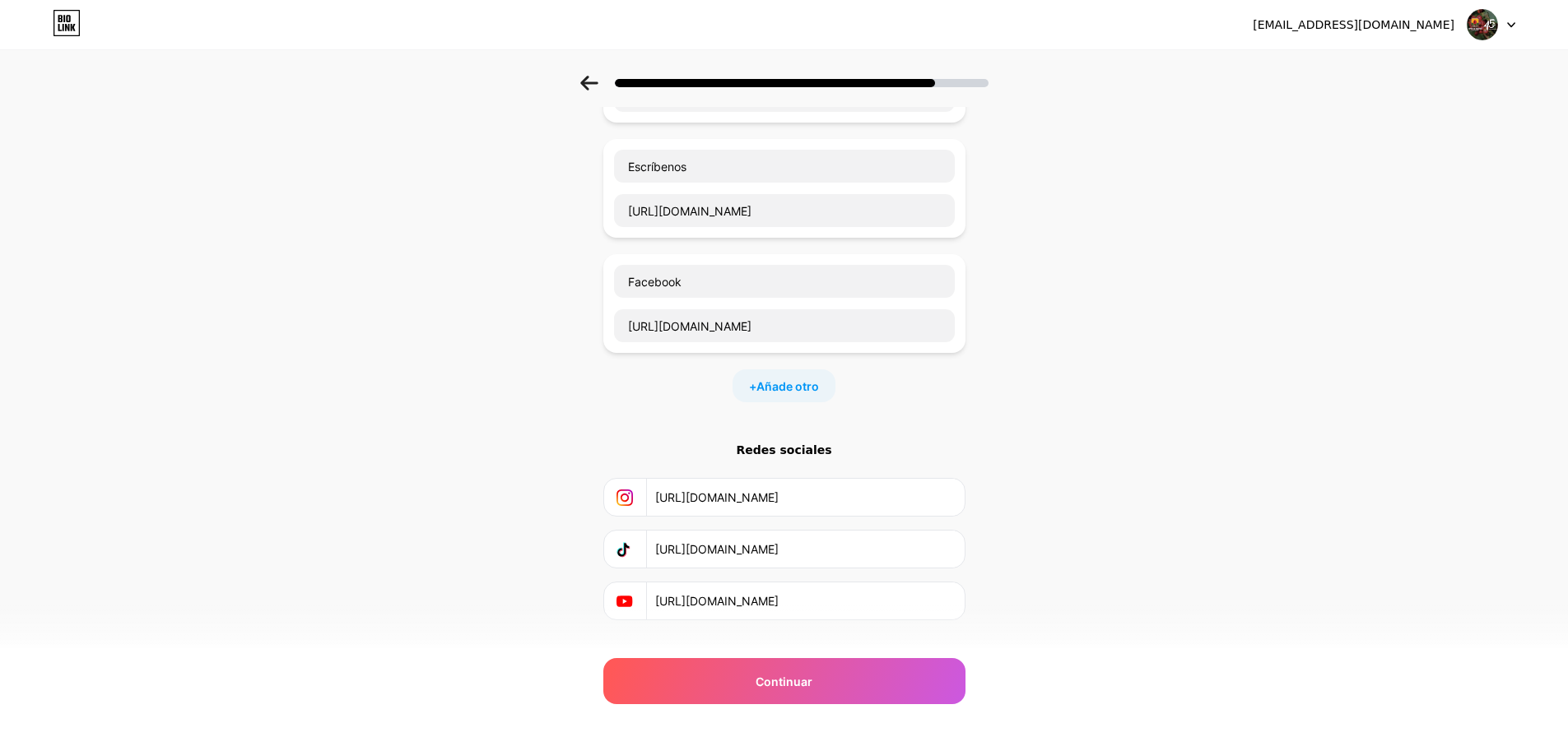
scroll to position [213, 0]
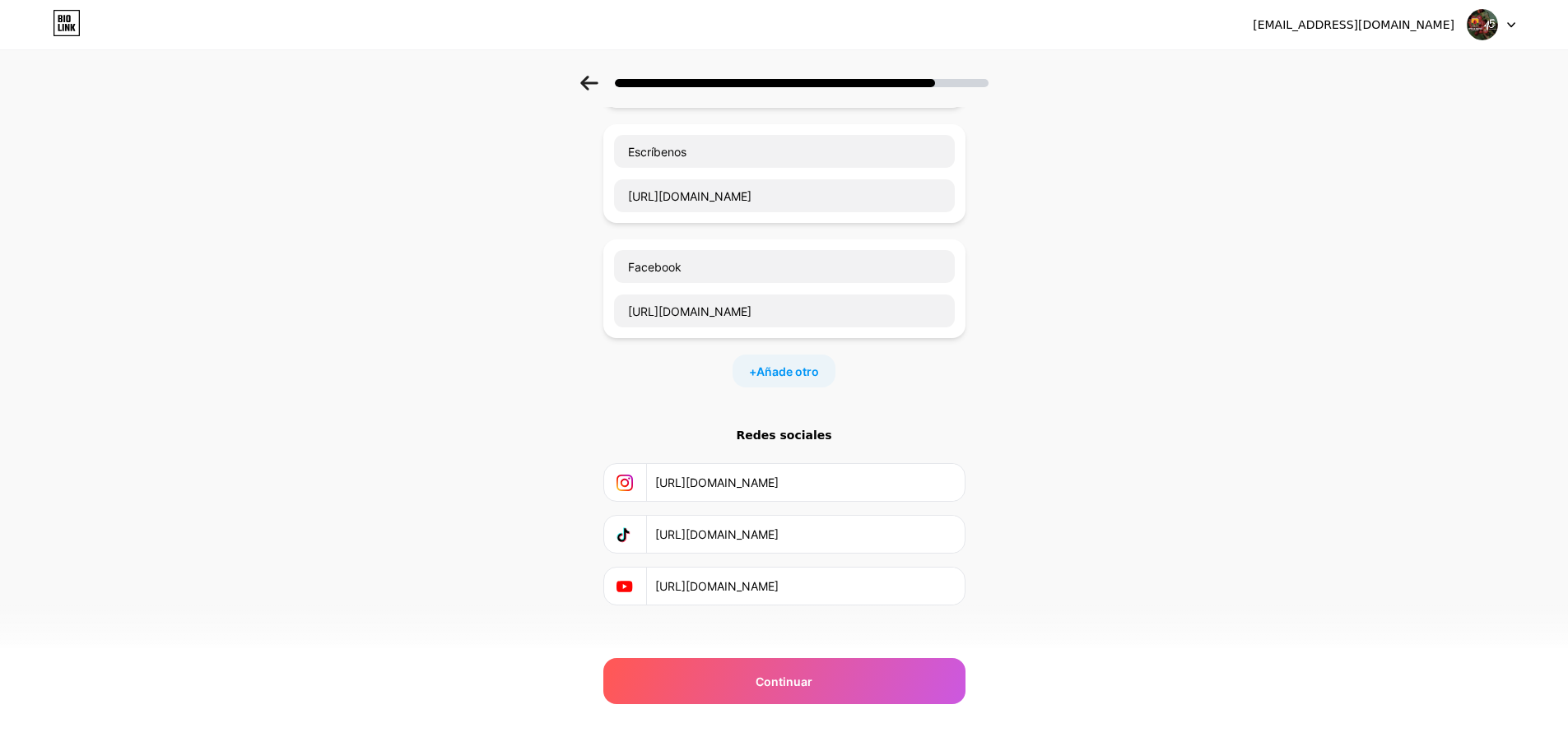
click at [630, 581] on icon at bounding box center [624, 587] width 16 height 12
click at [629, 527] on icon at bounding box center [625, 535] width 17 height 17
click at [630, 475] on icon at bounding box center [625, 483] width 17 height 17
click at [807, 691] on div "Continuar" at bounding box center [785, 681] width 362 height 46
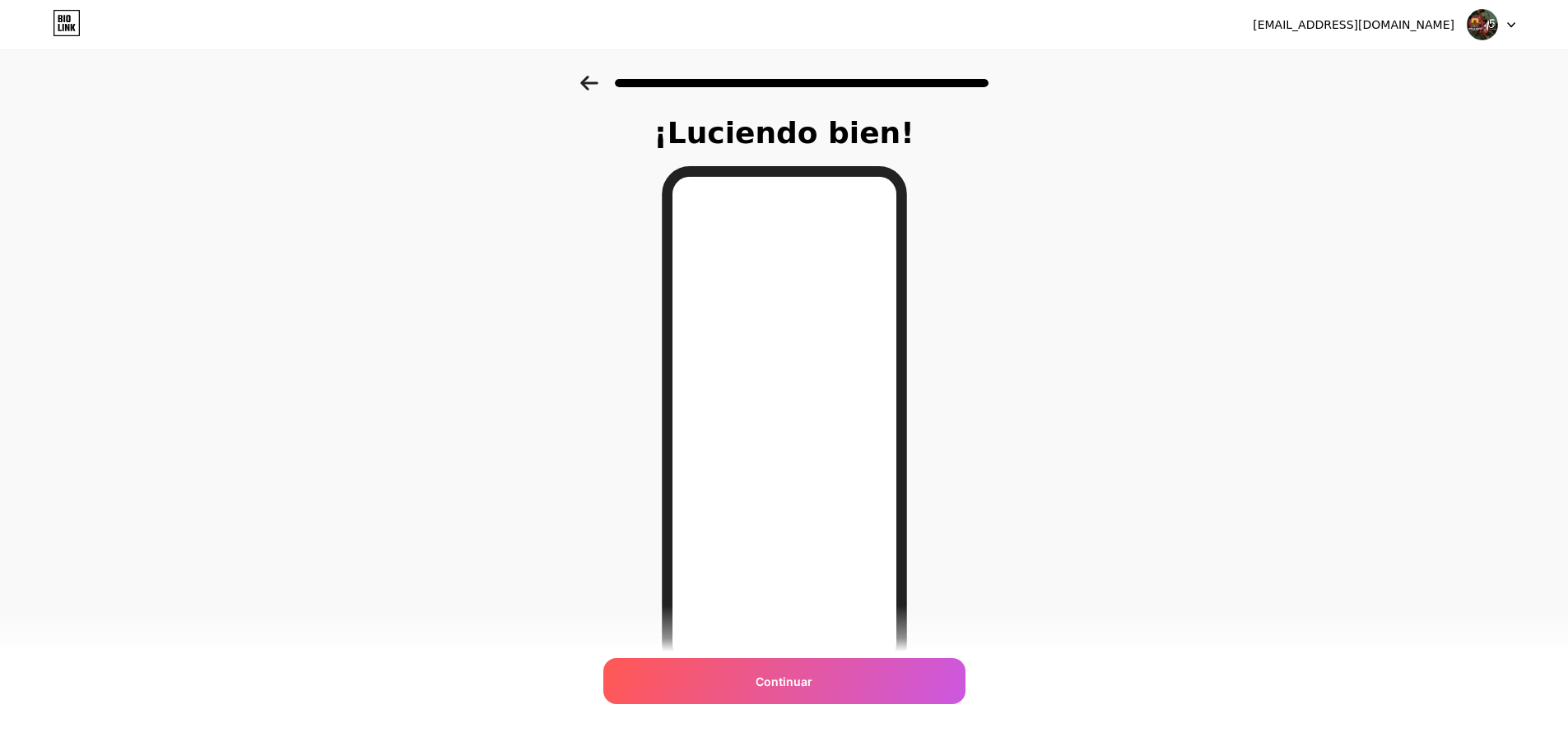
scroll to position [89, 0]
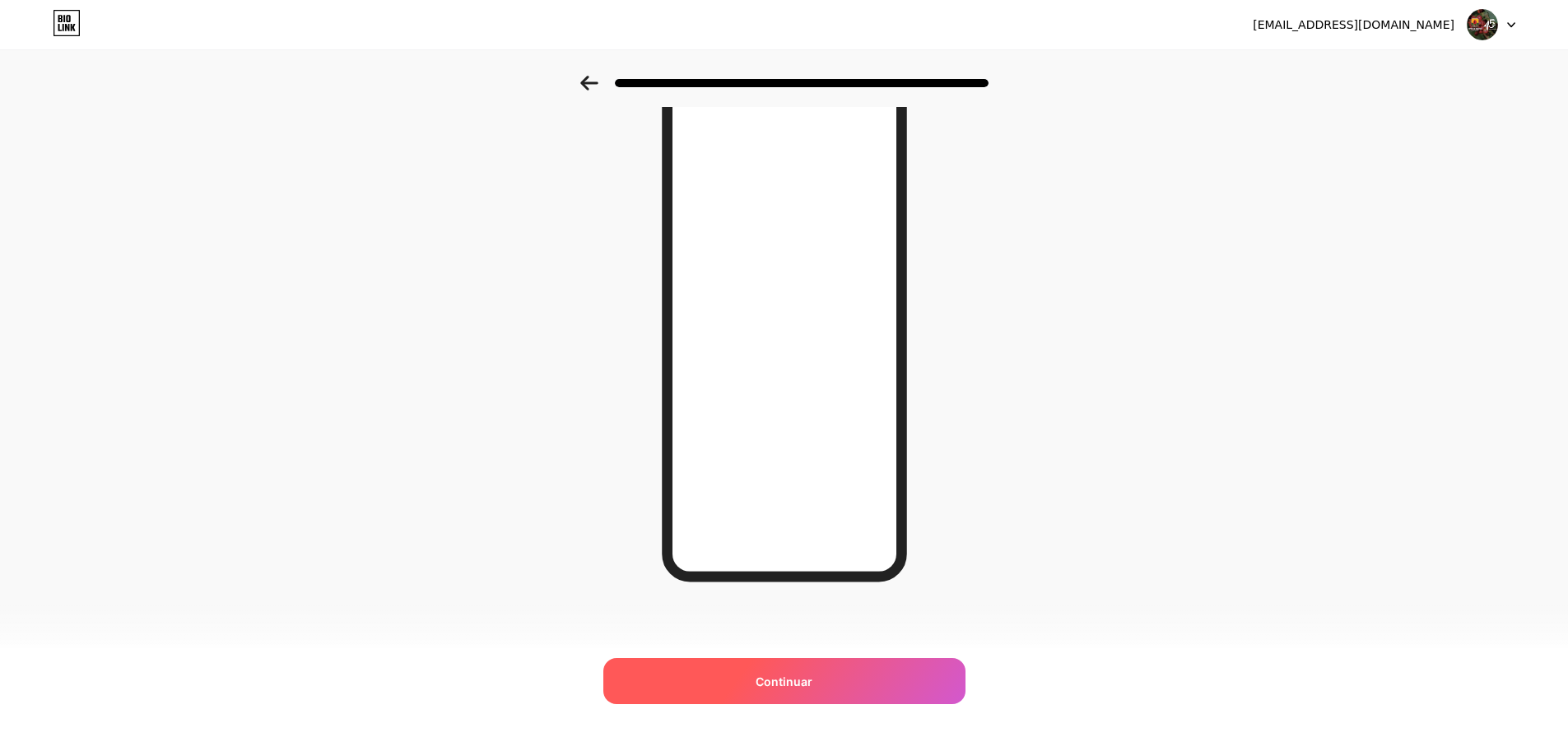
click at [796, 686] on font "Continuar" at bounding box center [784, 681] width 57 height 14
